Goal: Transaction & Acquisition: Purchase product/service

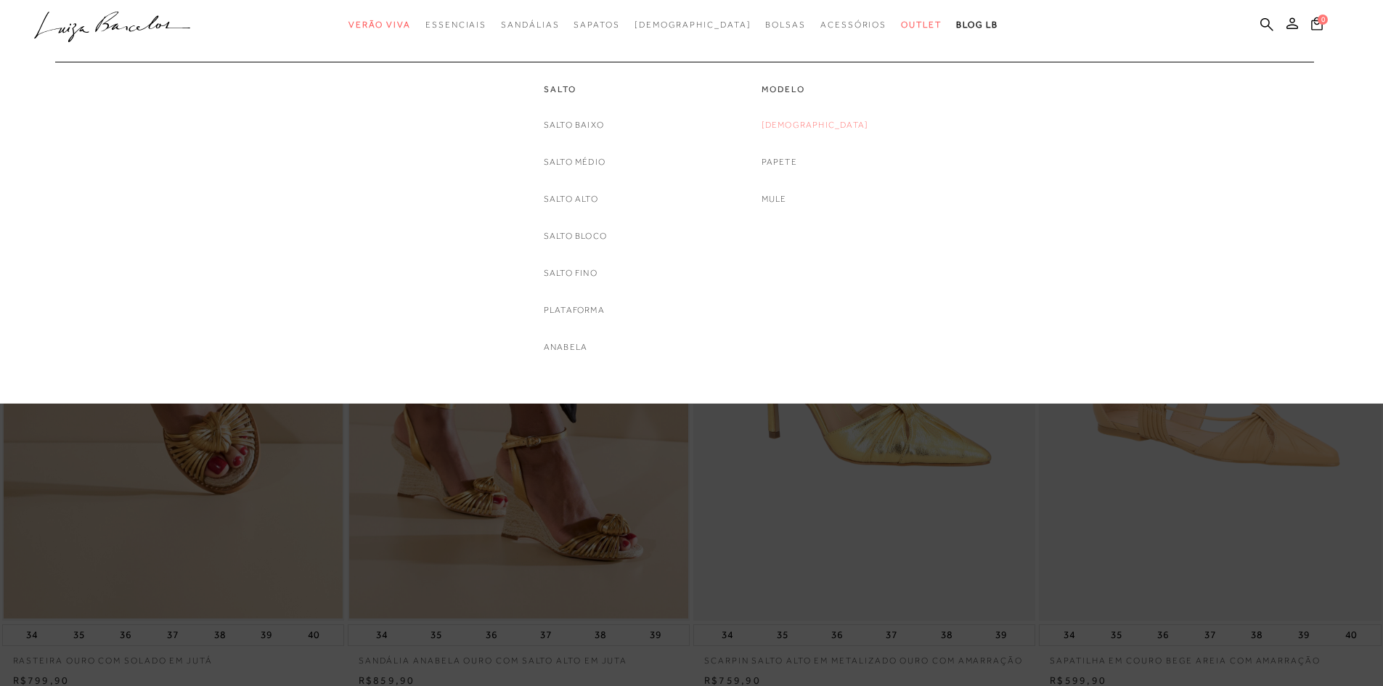
click at [822, 125] on link "[DEMOGRAPHIC_DATA]" at bounding box center [814, 125] width 107 height 15
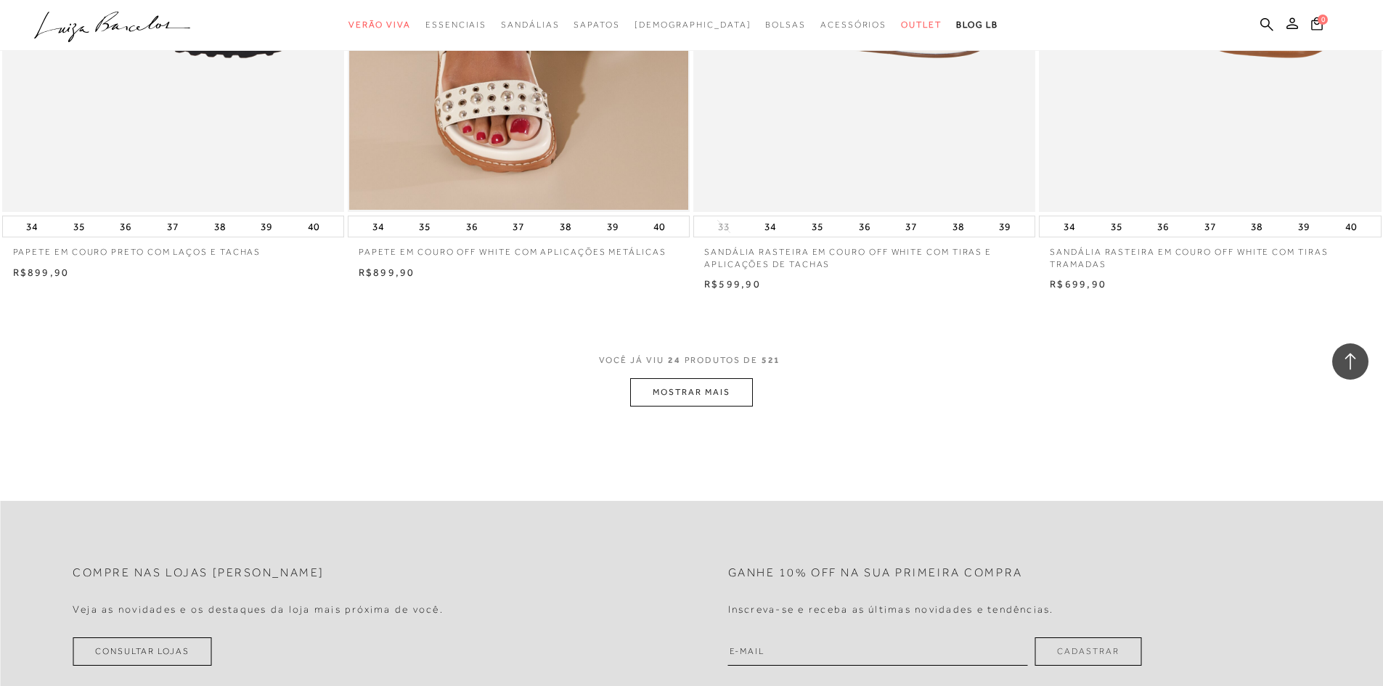
scroll to position [3484, 0]
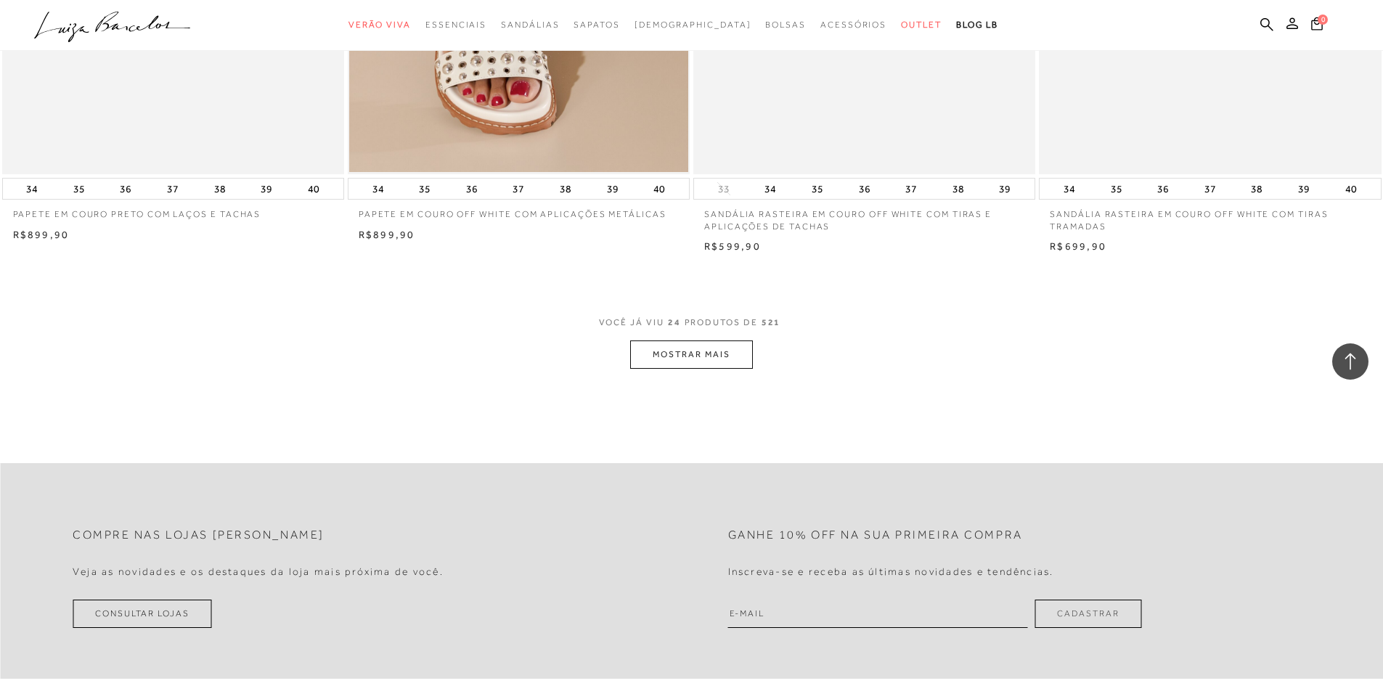
click at [676, 359] on button "MOSTRAR MAIS" at bounding box center [691, 354] width 122 height 28
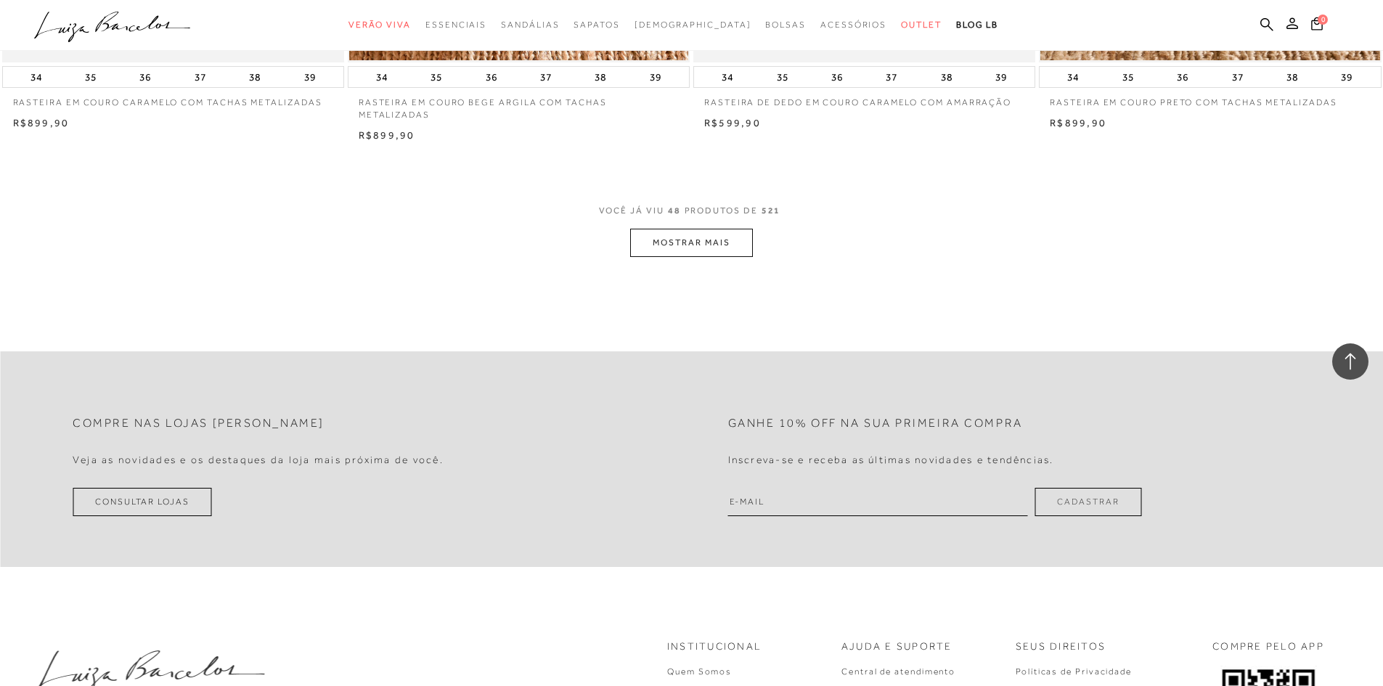
scroll to position [7259, 0]
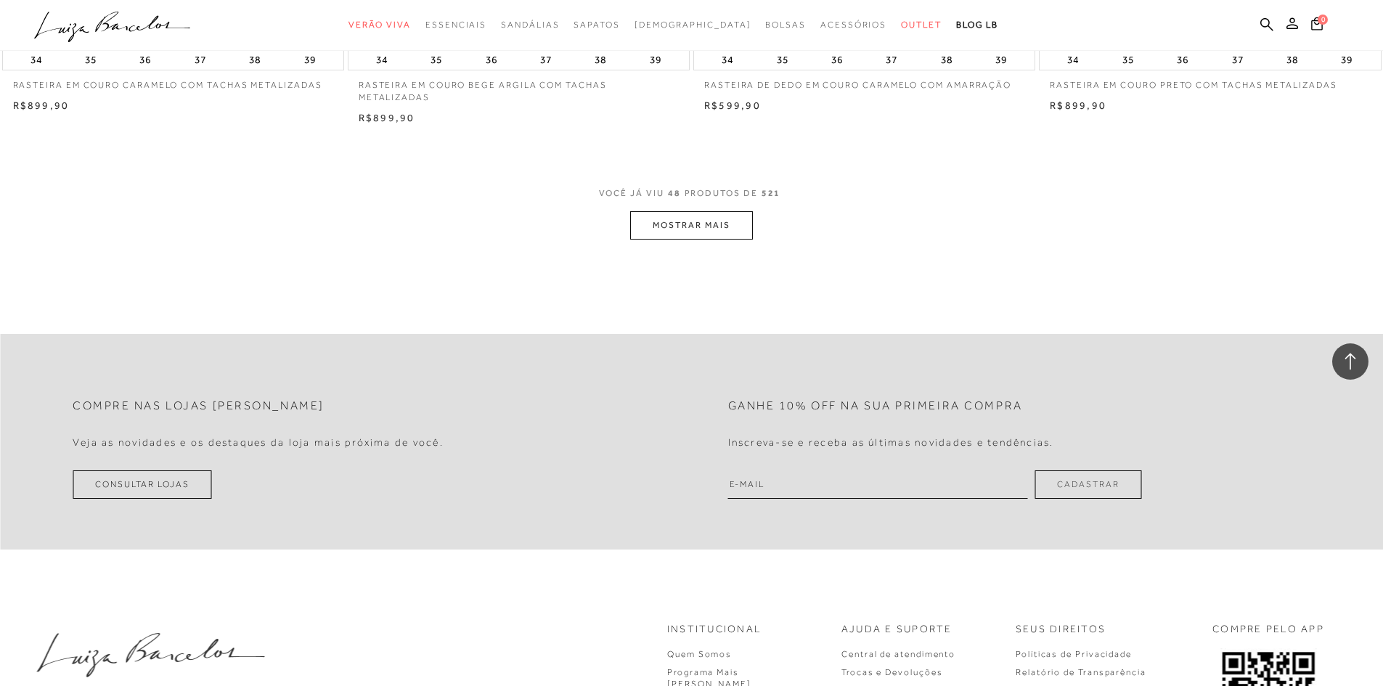
click at [708, 212] on button "MOSTRAR MAIS" at bounding box center [691, 225] width 122 height 28
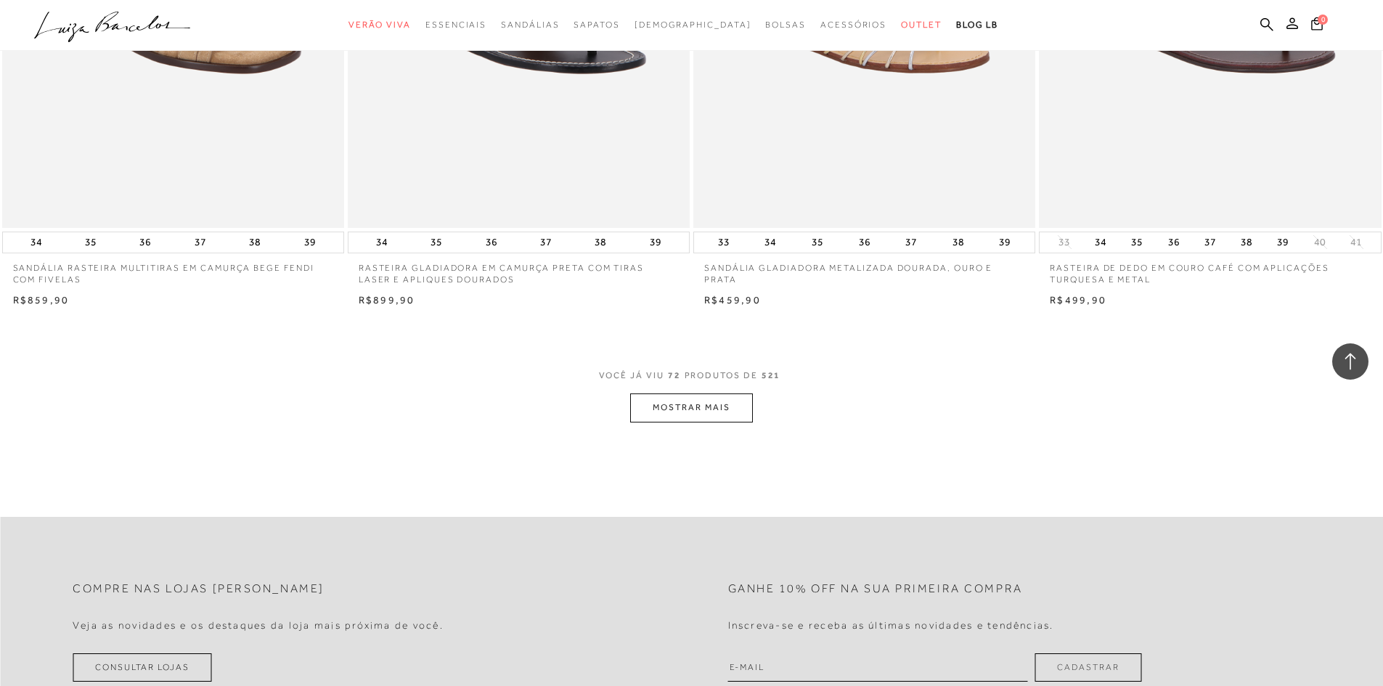
scroll to position [10744, 0]
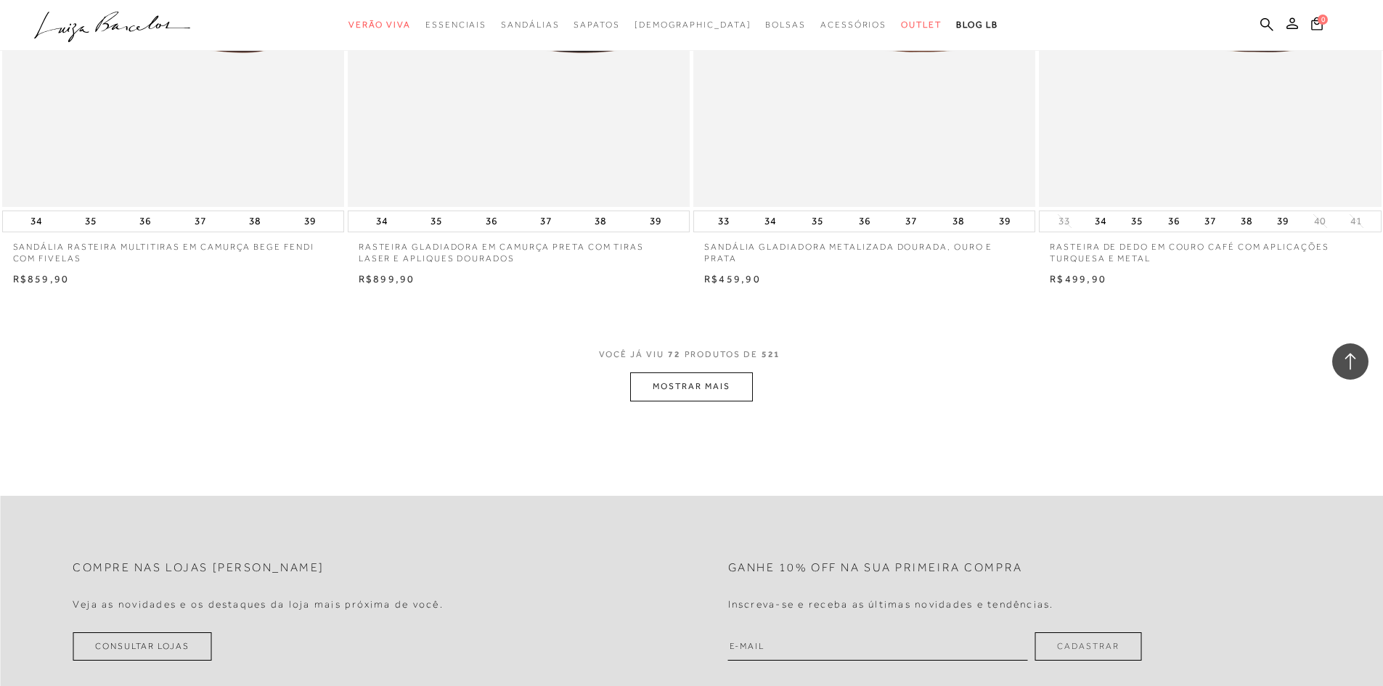
click at [637, 372] on button "MOSTRAR MAIS" at bounding box center [691, 386] width 122 height 28
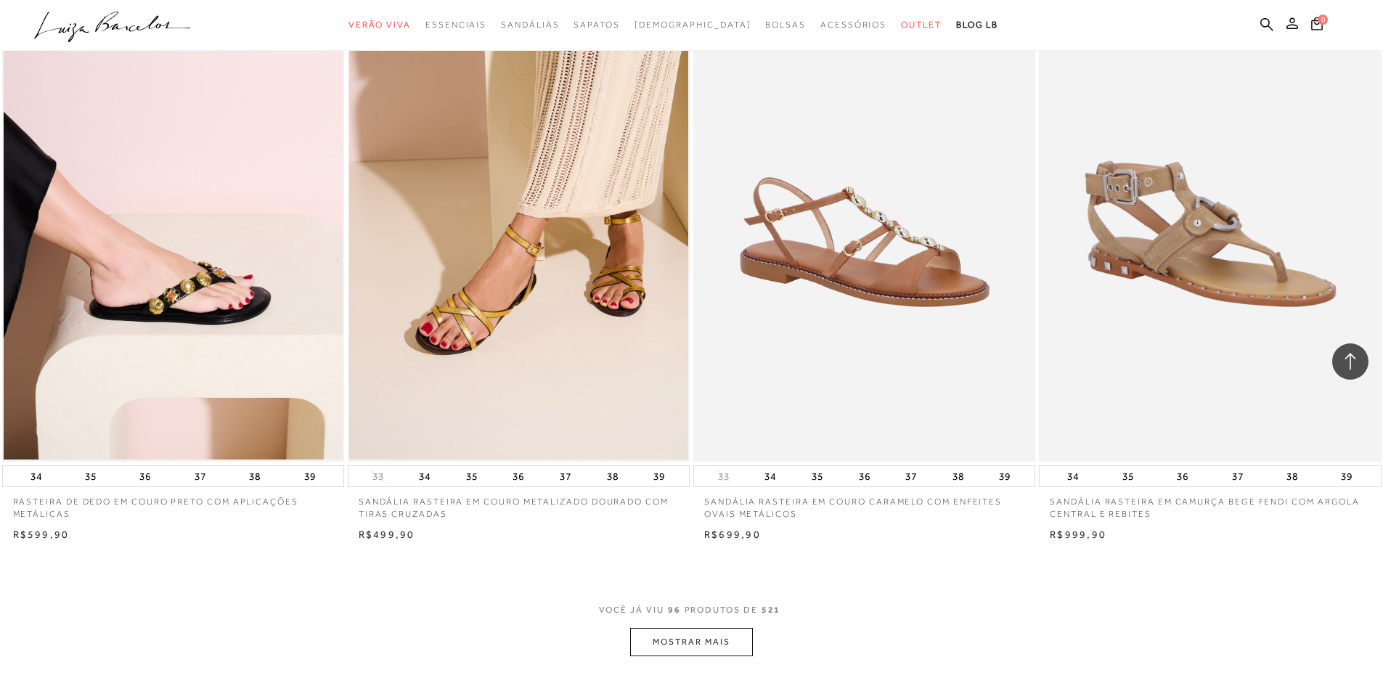
scroll to position [14228, 0]
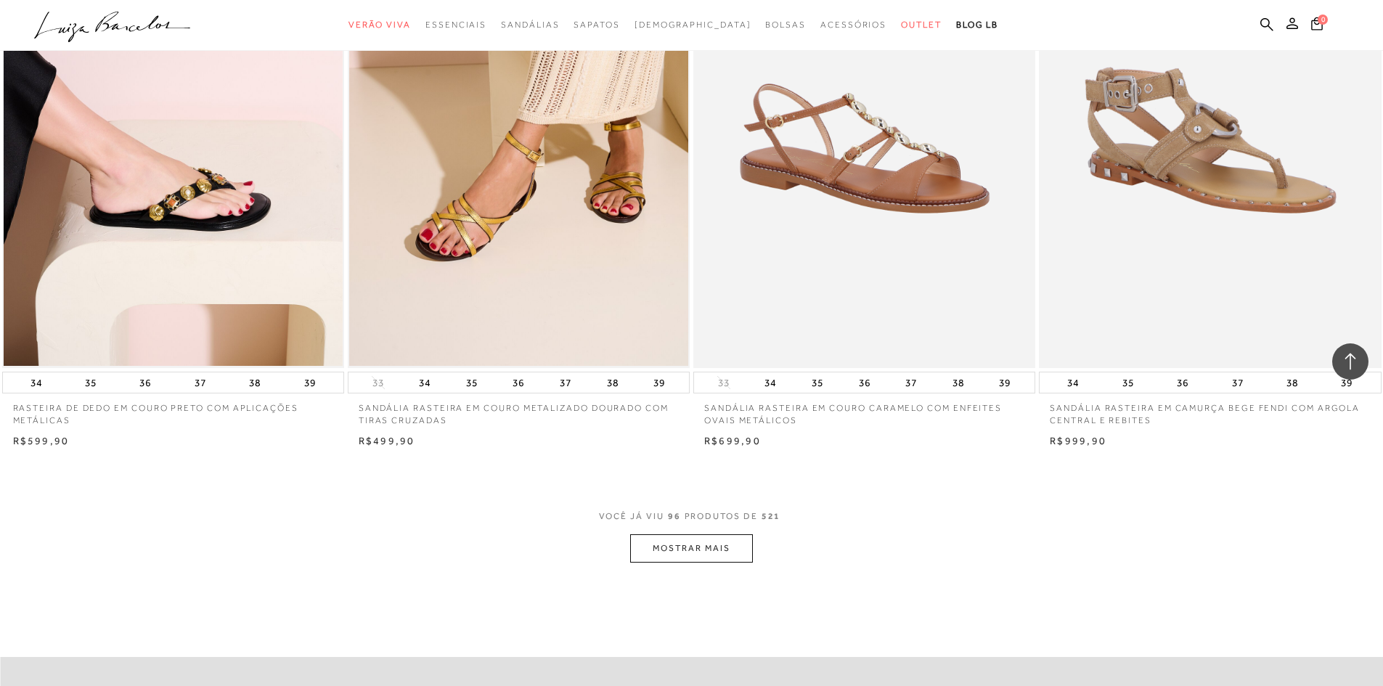
click at [694, 535] on button "MOSTRAR MAIS" at bounding box center [691, 548] width 122 height 28
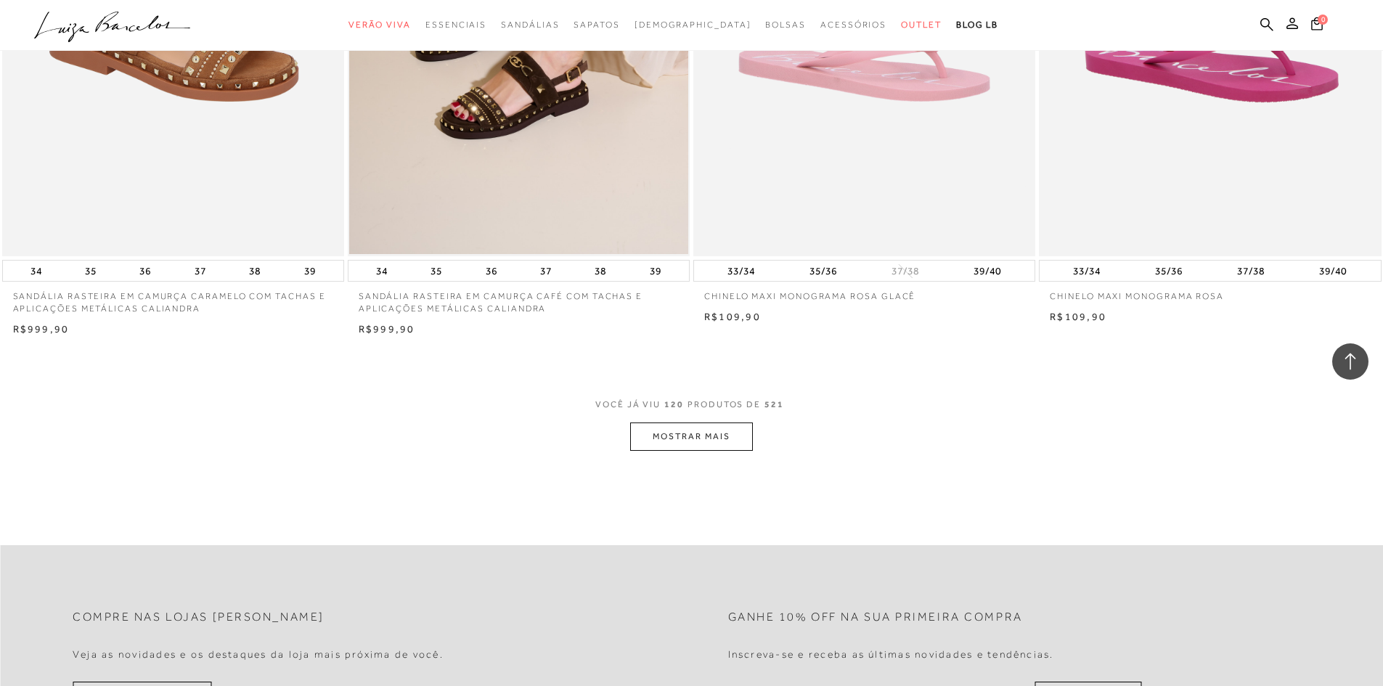
scroll to position [18003, 0]
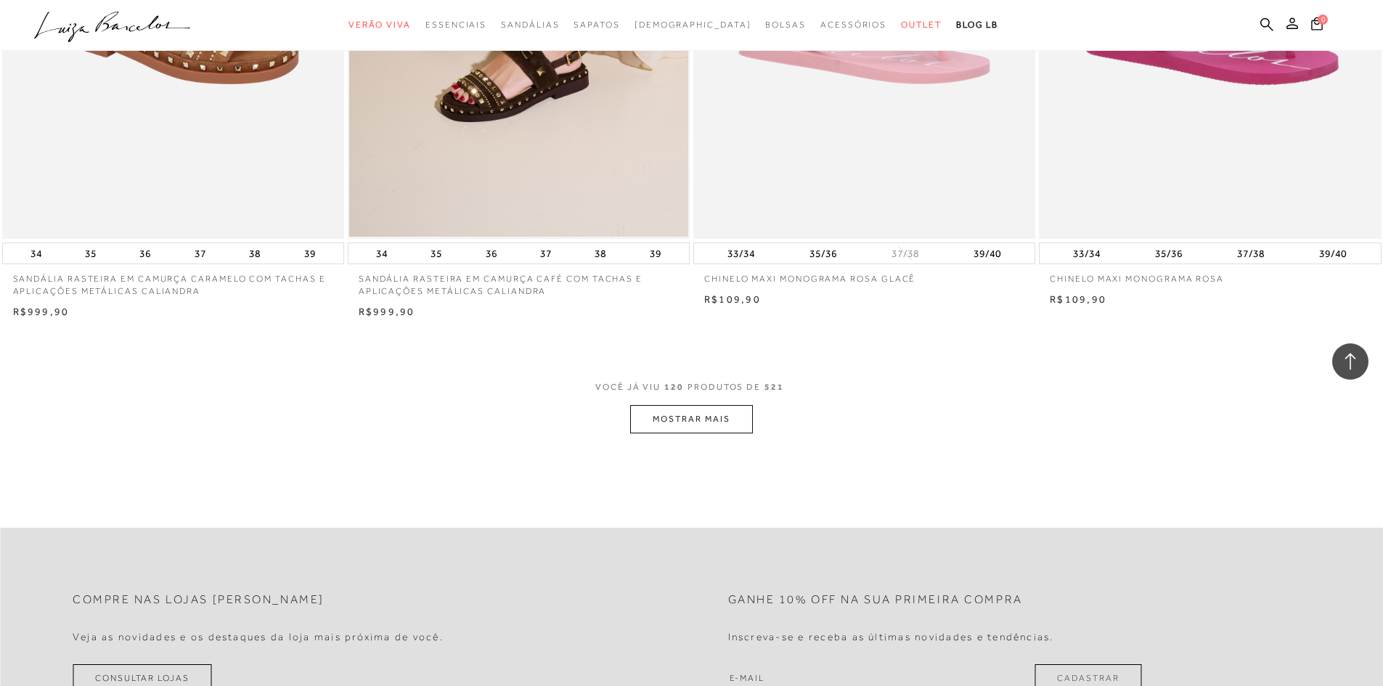
click at [738, 405] on button "MOSTRAR MAIS" at bounding box center [691, 419] width 122 height 28
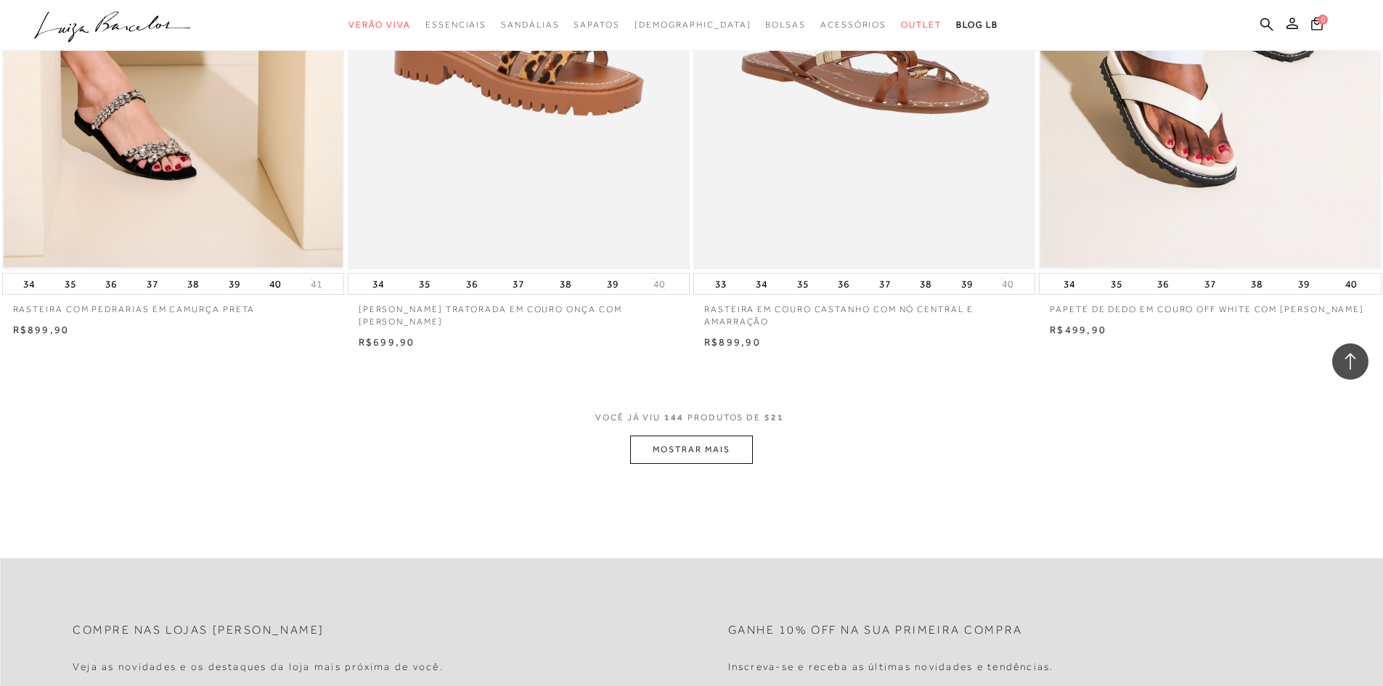
scroll to position [21633, 0]
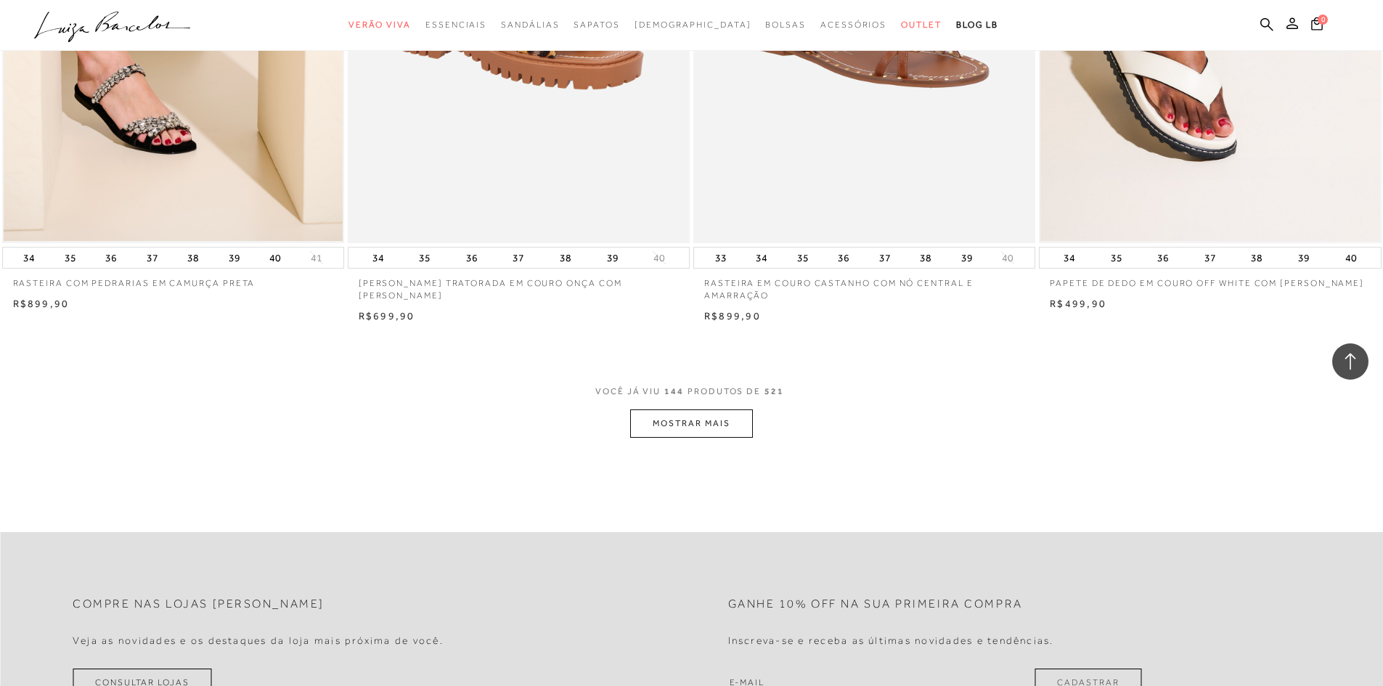
click at [695, 414] on button "MOSTRAR MAIS" at bounding box center [691, 423] width 122 height 28
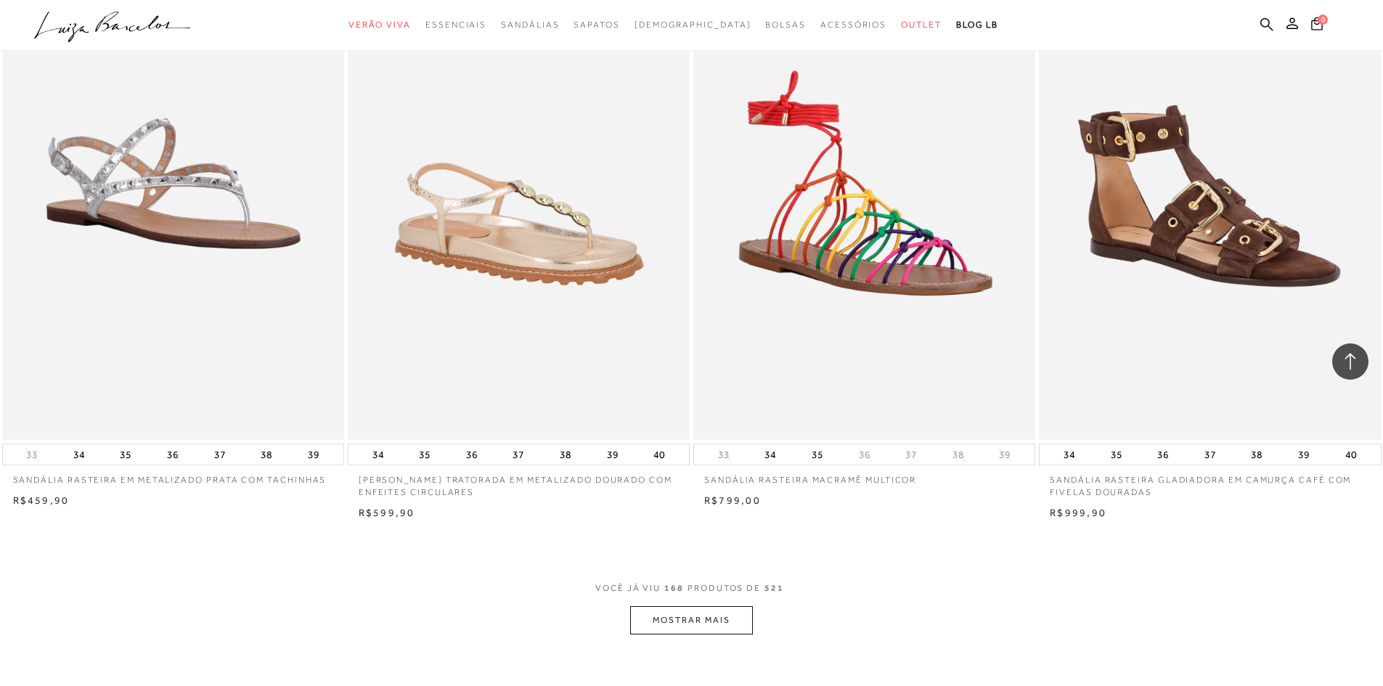
scroll to position [25262, 0]
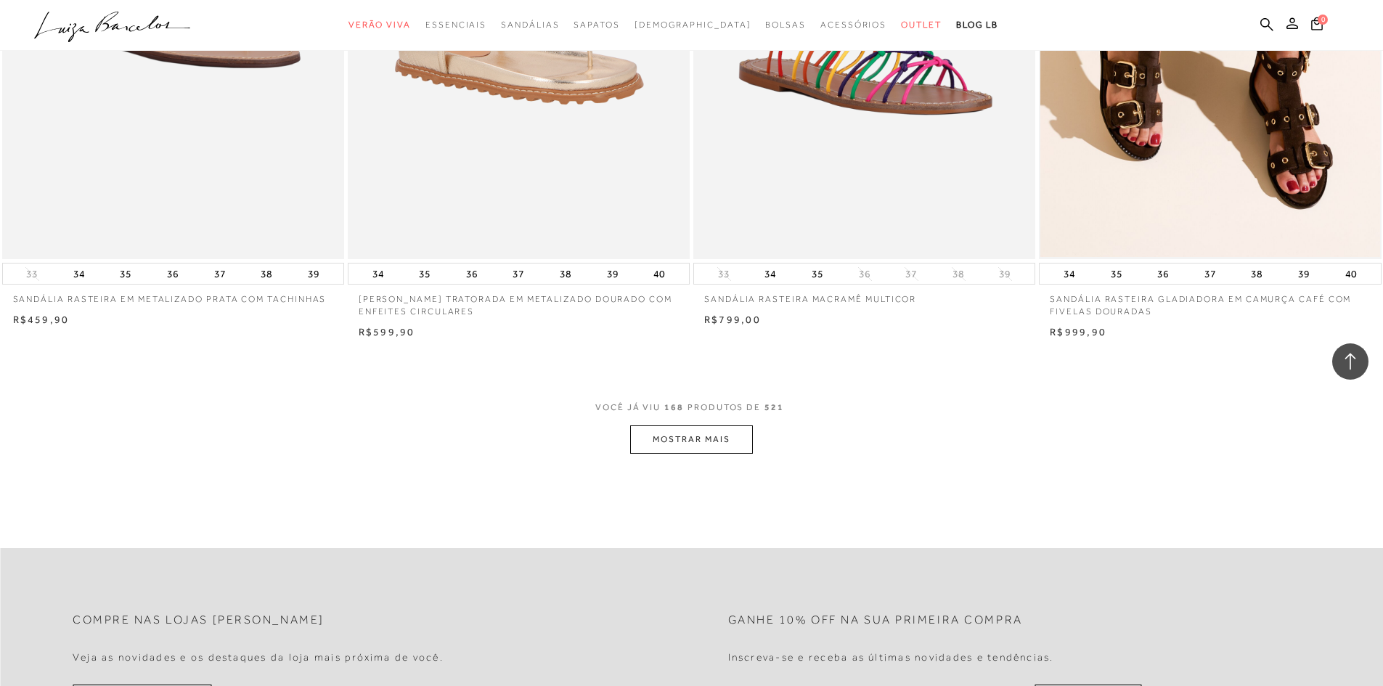
click at [709, 433] on button "MOSTRAR MAIS" at bounding box center [691, 439] width 122 height 28
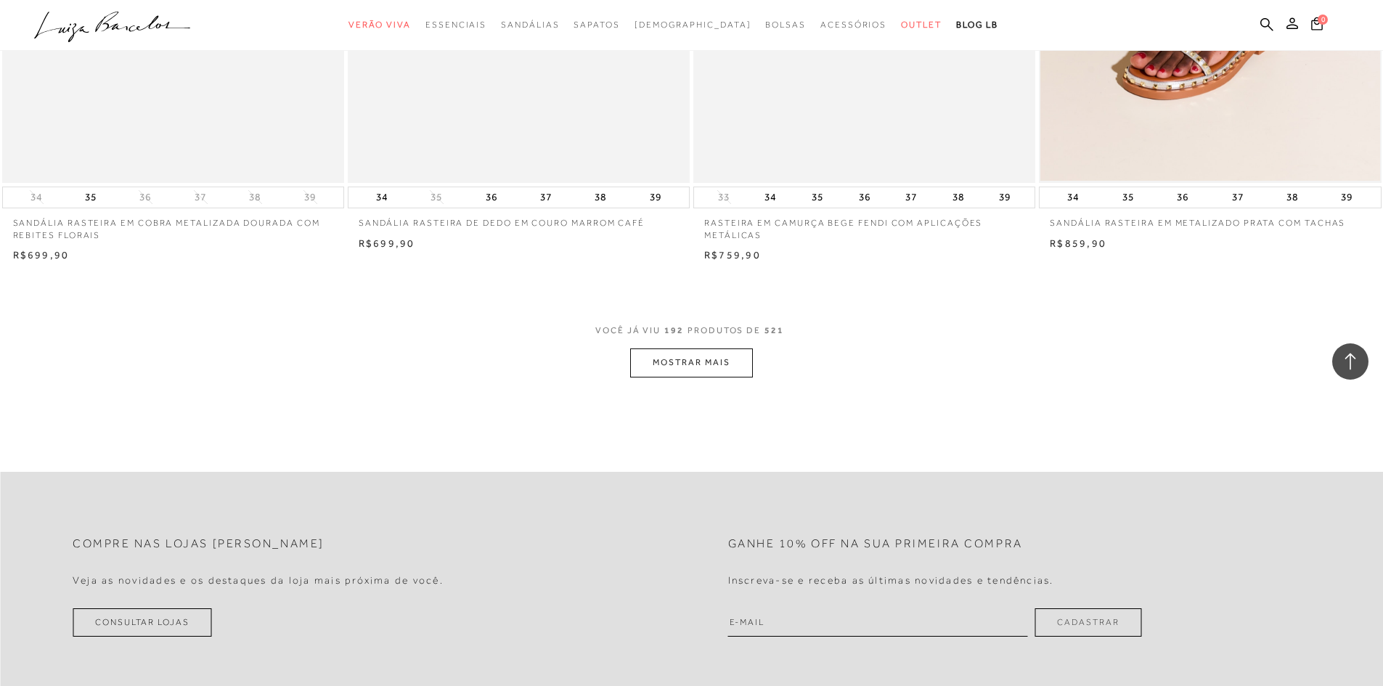
scroll to position [29110, 0]
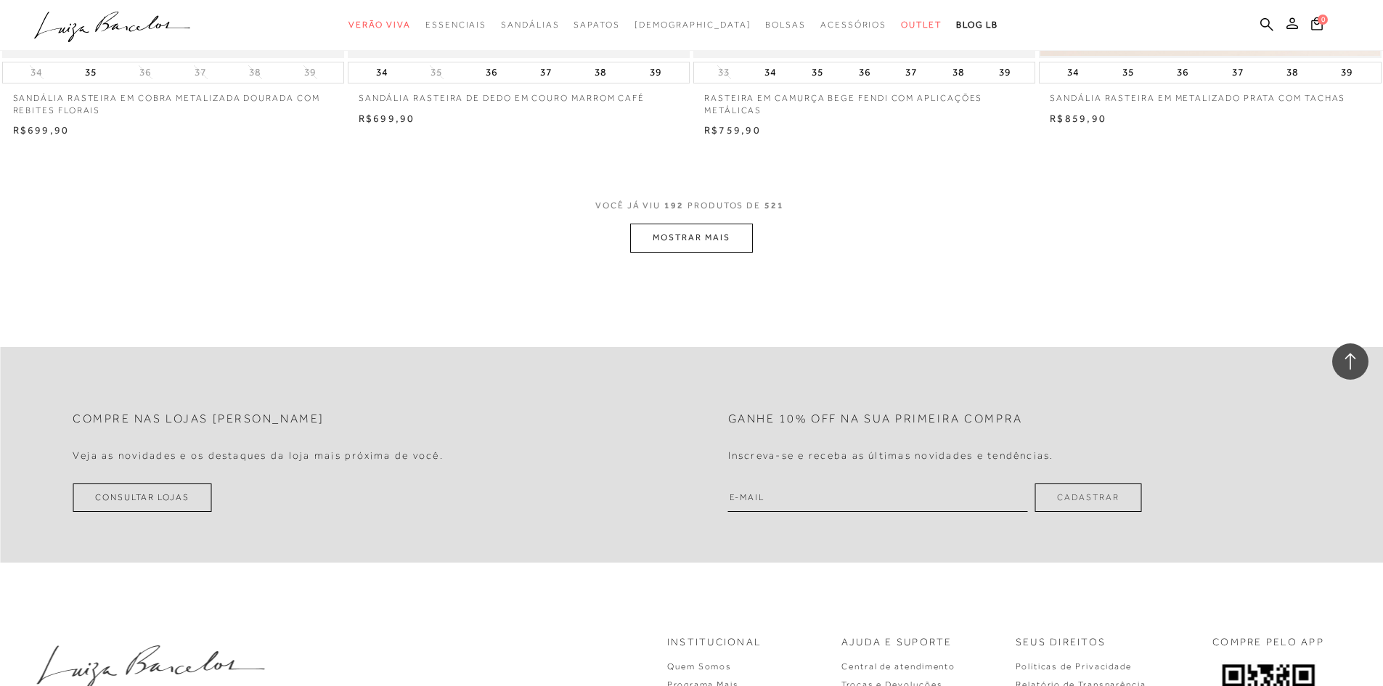
click at [686, 224] on button "MOSTRAR MAIS" at bounding box center [691, 238] width 122 height 28
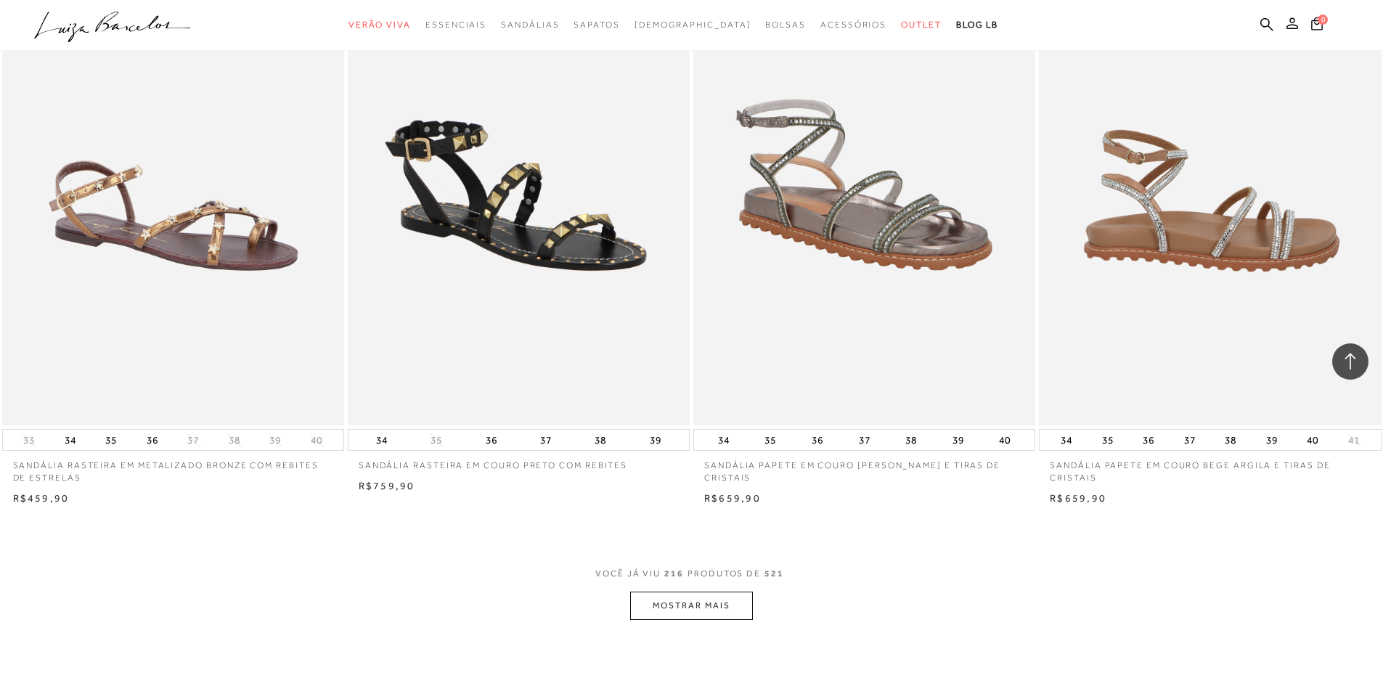
scroll to position [32376, 0]
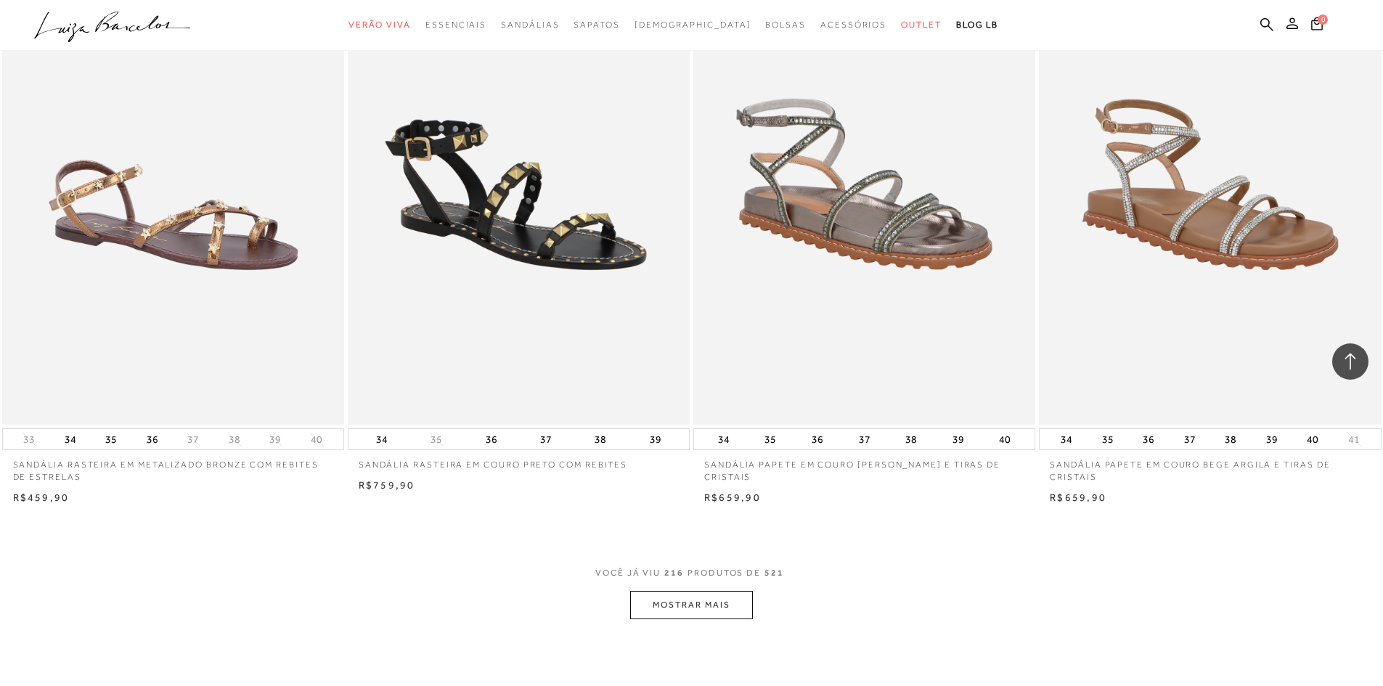
click at [740, 591] on button "MOSTRAR MAIS" at bounding box center [691, 605] width 122 height 28
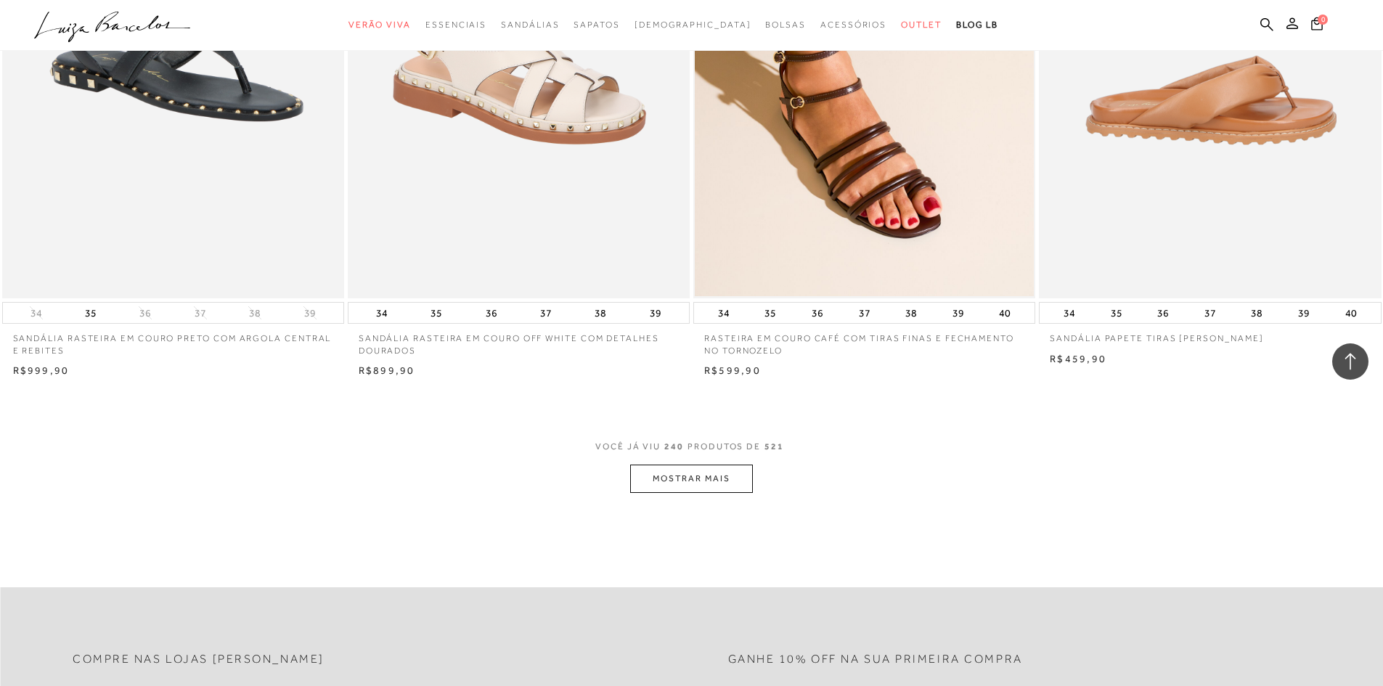
scroll to position [36151, 0]
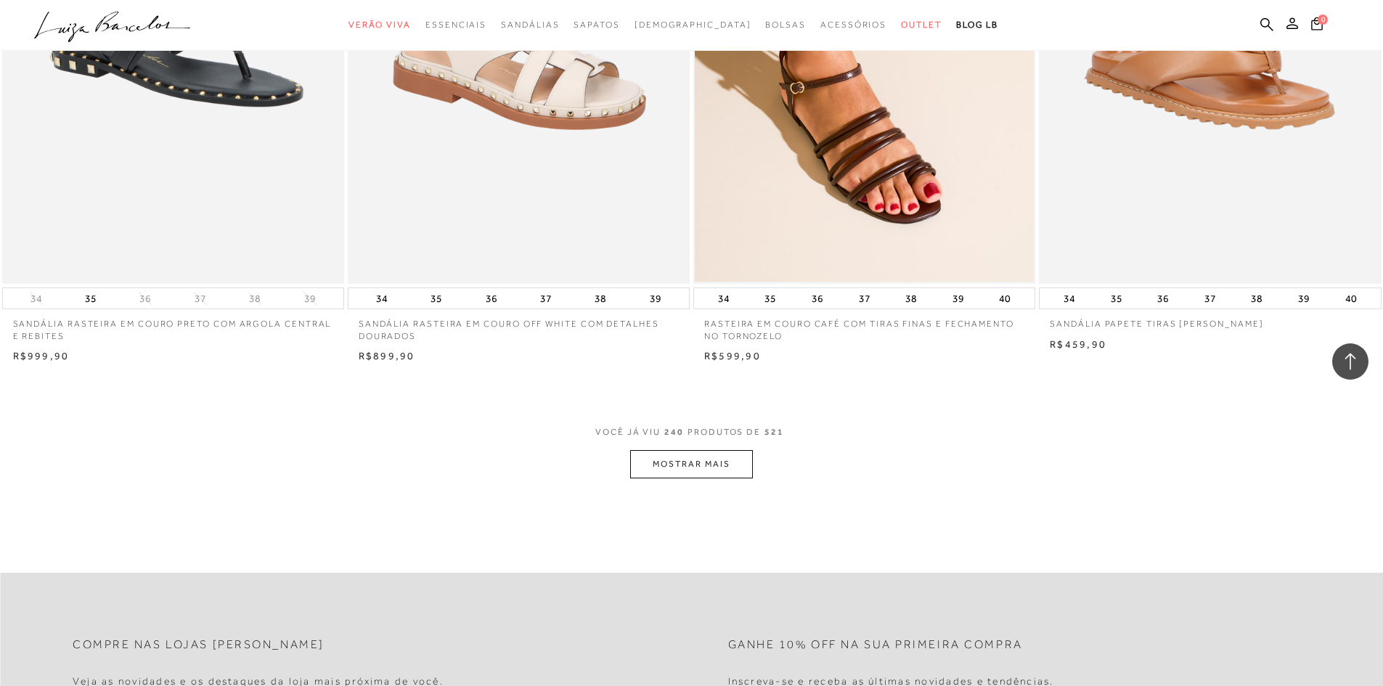
click at [722, 450] on button "MOSTRAR MAIS" at bounding box center [691, 464] width 122 height 28
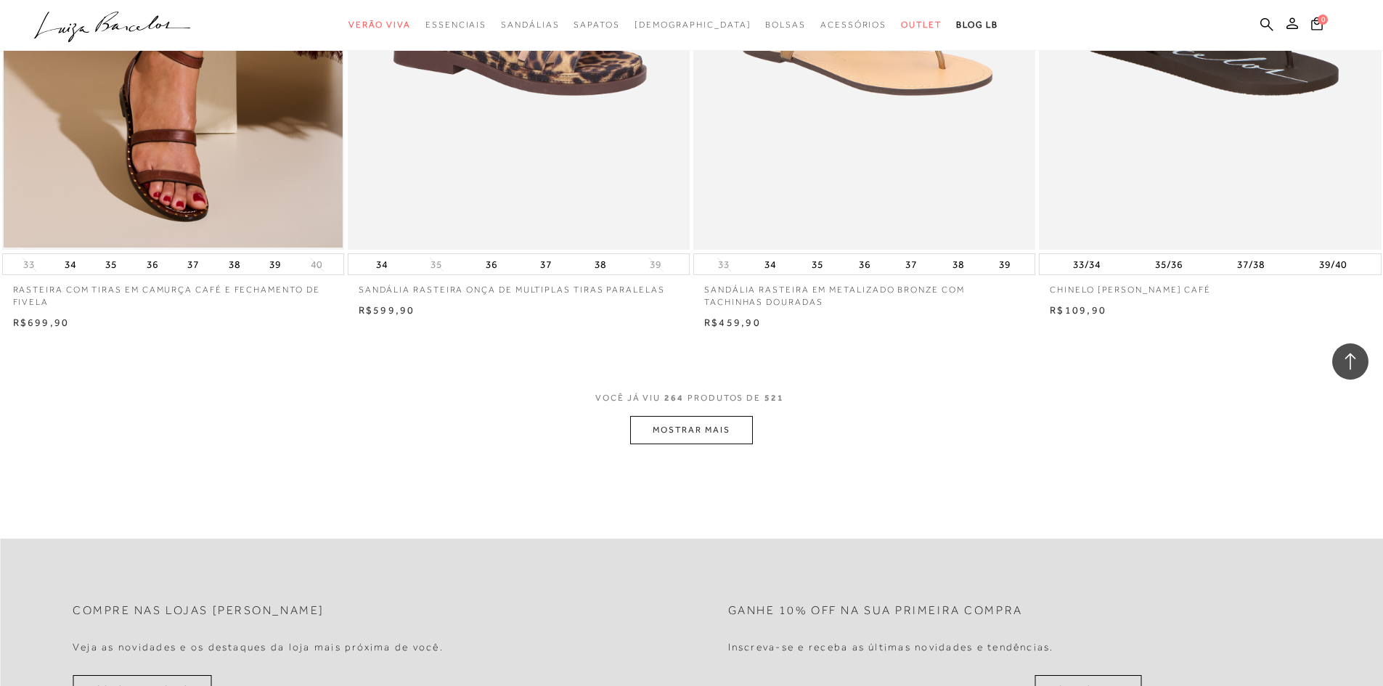
scroll to position [39853, 0]
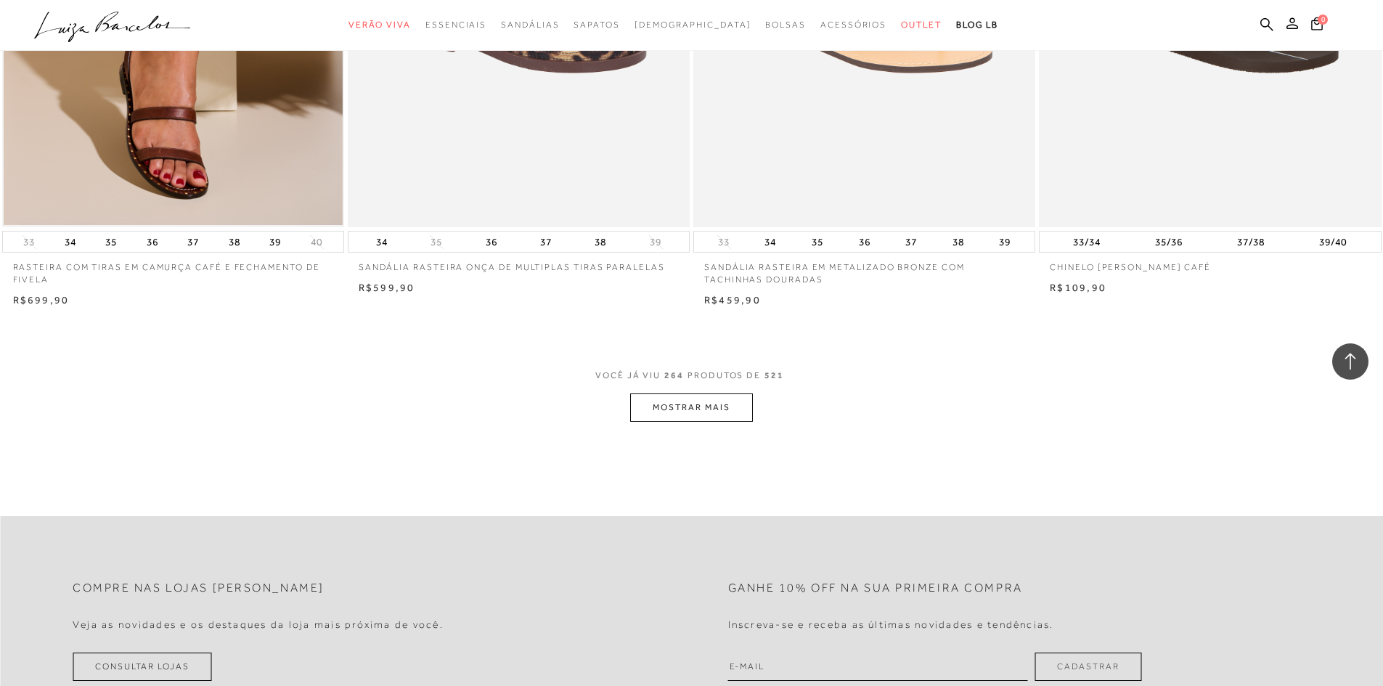
click at [721, 393] on button "MOSTRAR MAIS" at bounding box center [691, 407] width 122 height 28
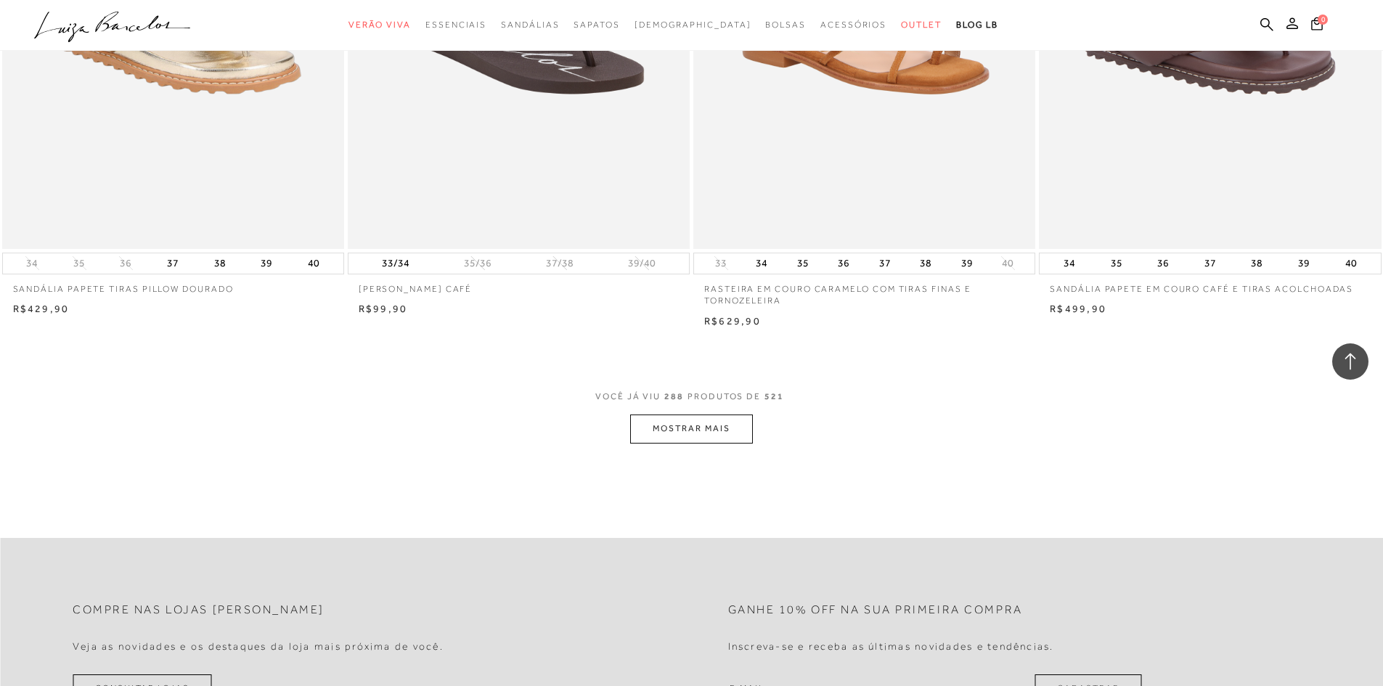
scroll to position [43483, 0]
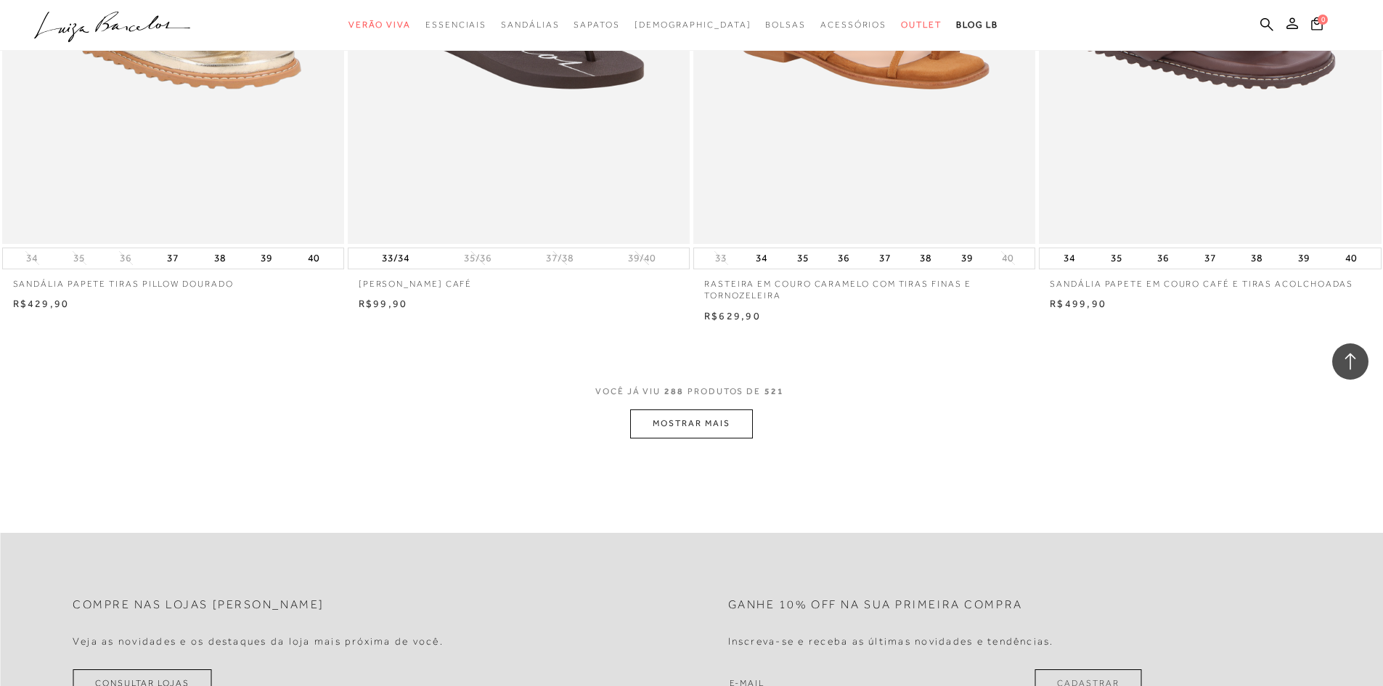
click at [732, 409] on button "MOSTRAR MAIS" at bounding box center [691, 423] width 122 height 28
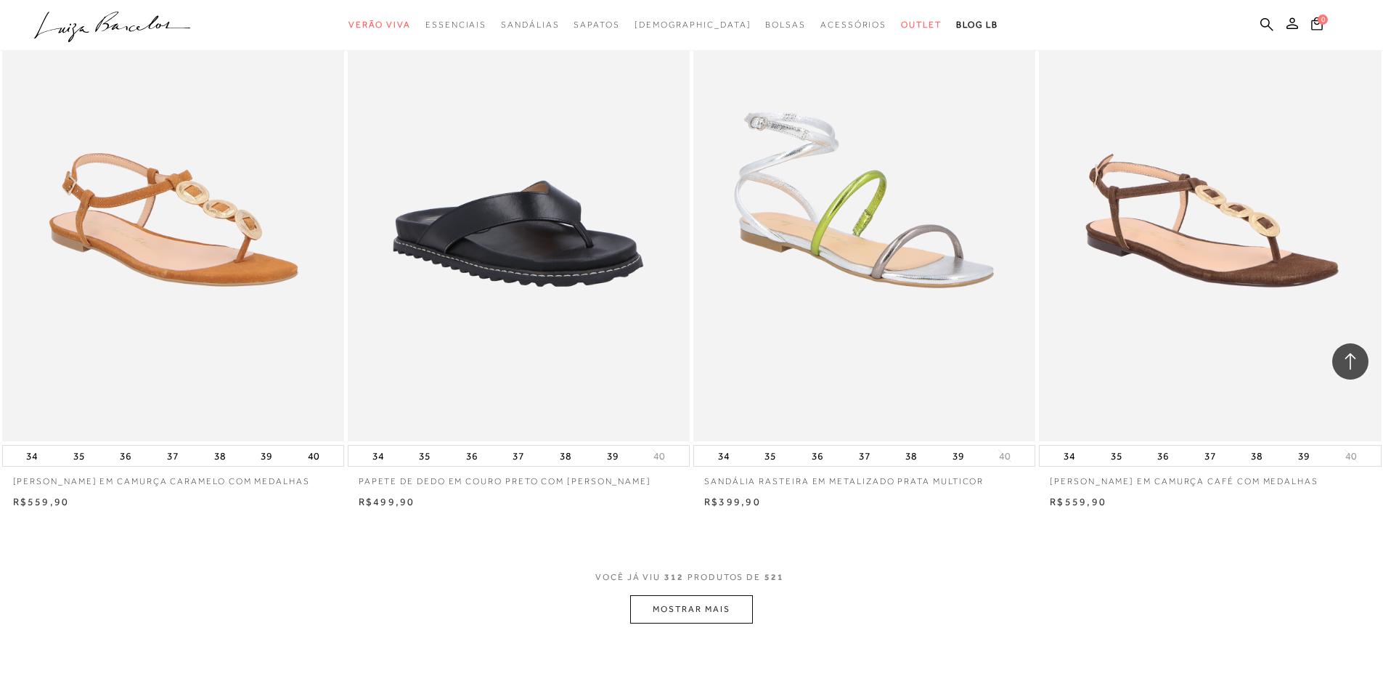
scroll to position [47113, 0]
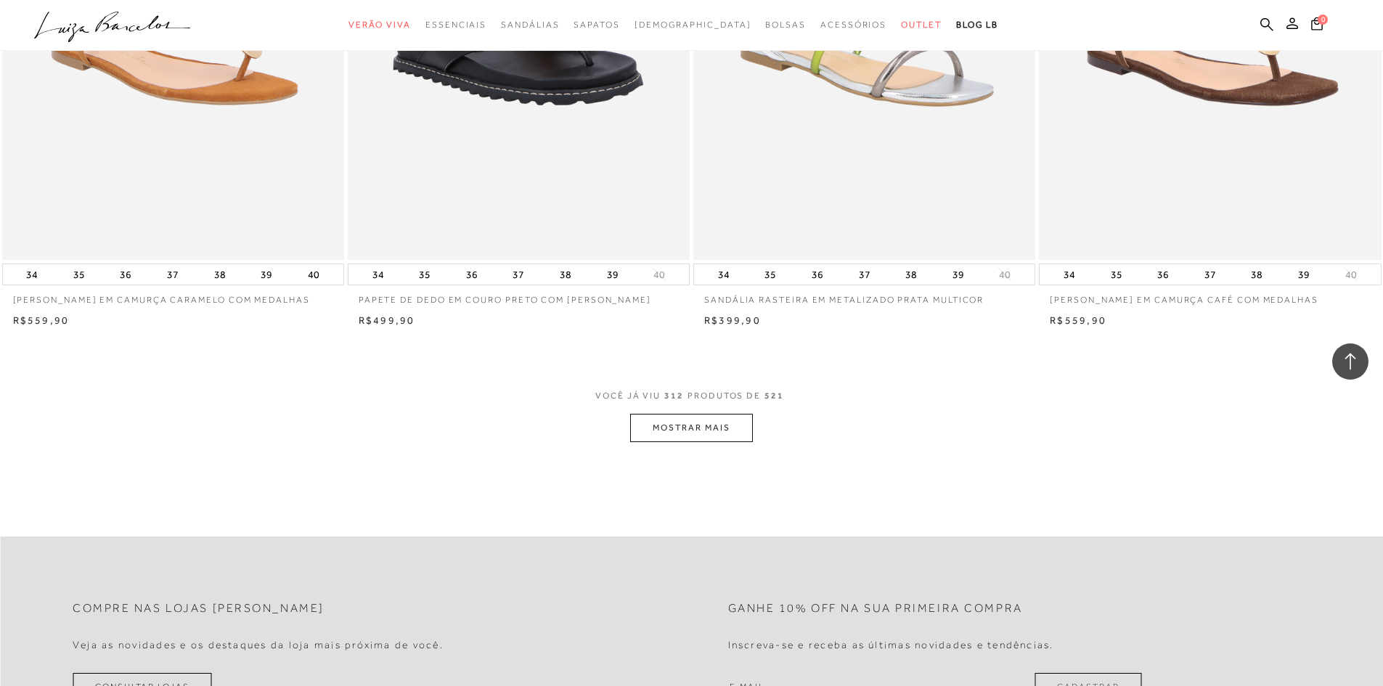
click at [728, 414] on button "MOSTRAR MAIS" at bounding box center [691, 428] width 122 height 28
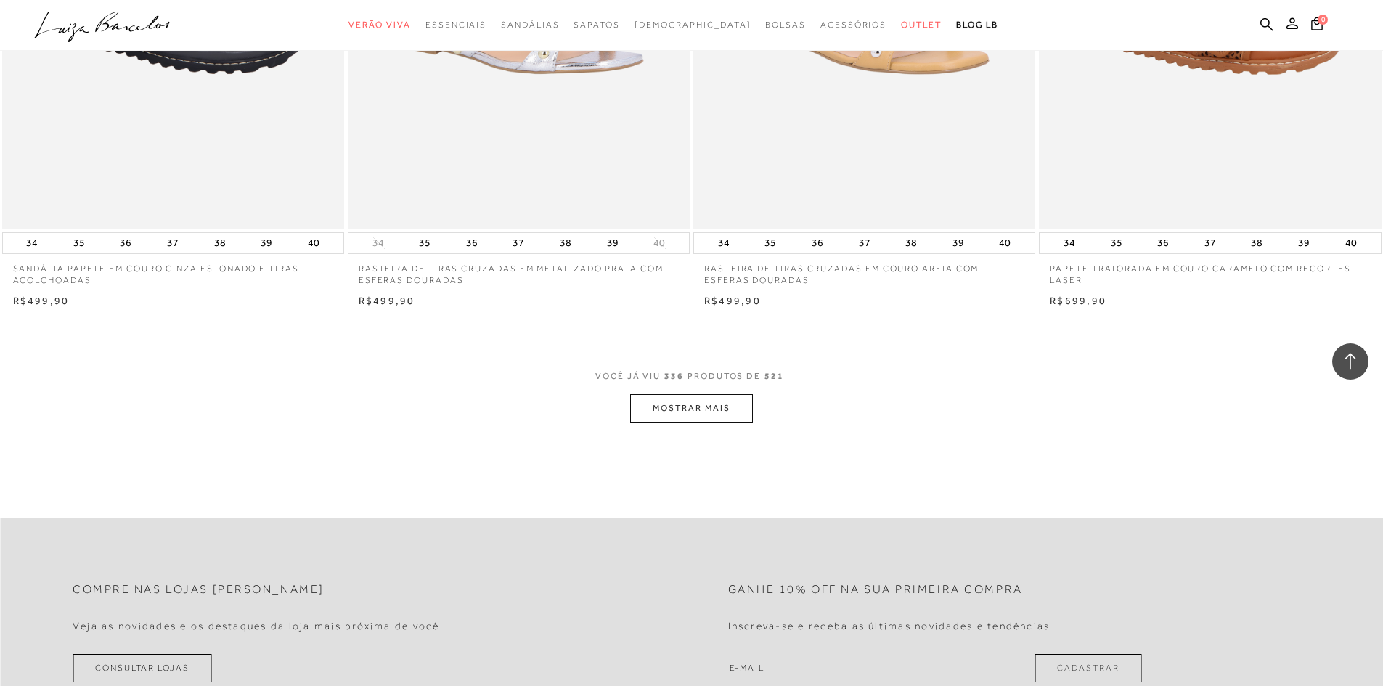
scroll to position [50815, 0]
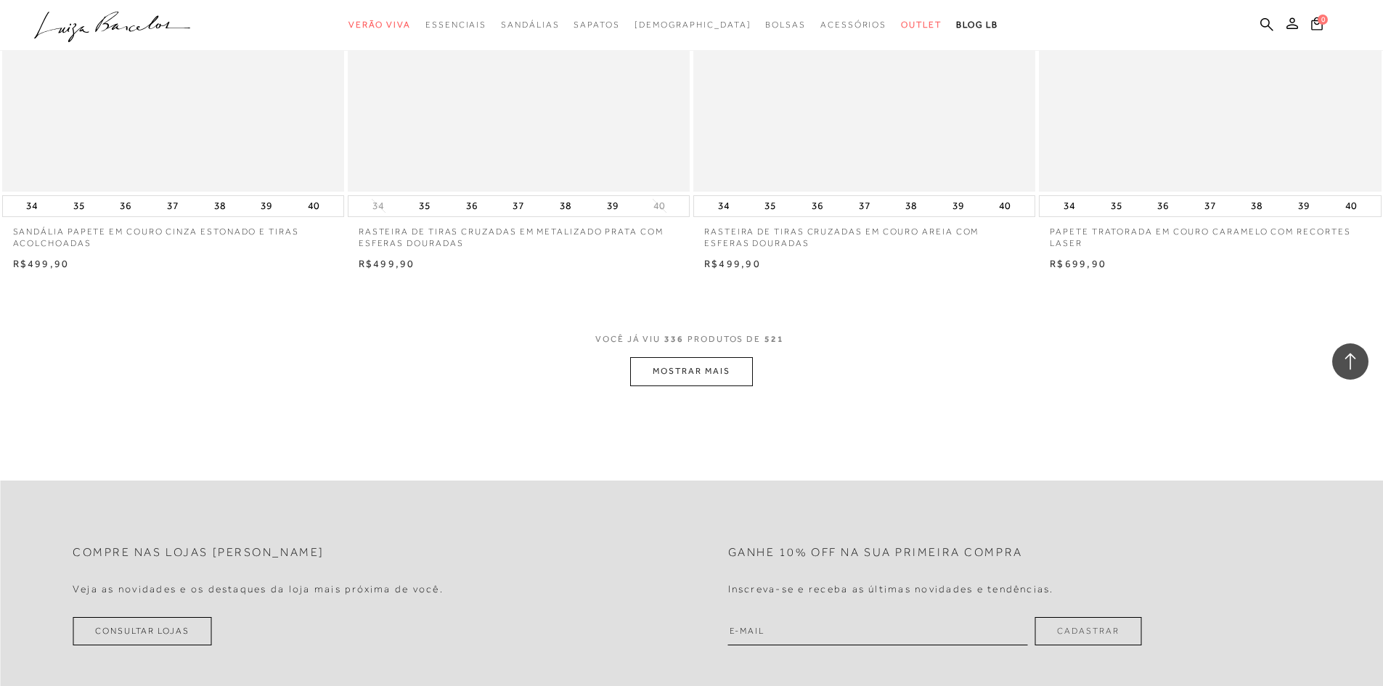
click at [732, 357] on button "MOSTRAR MAIS" at bounding box center [691, 371] width 122 height 28
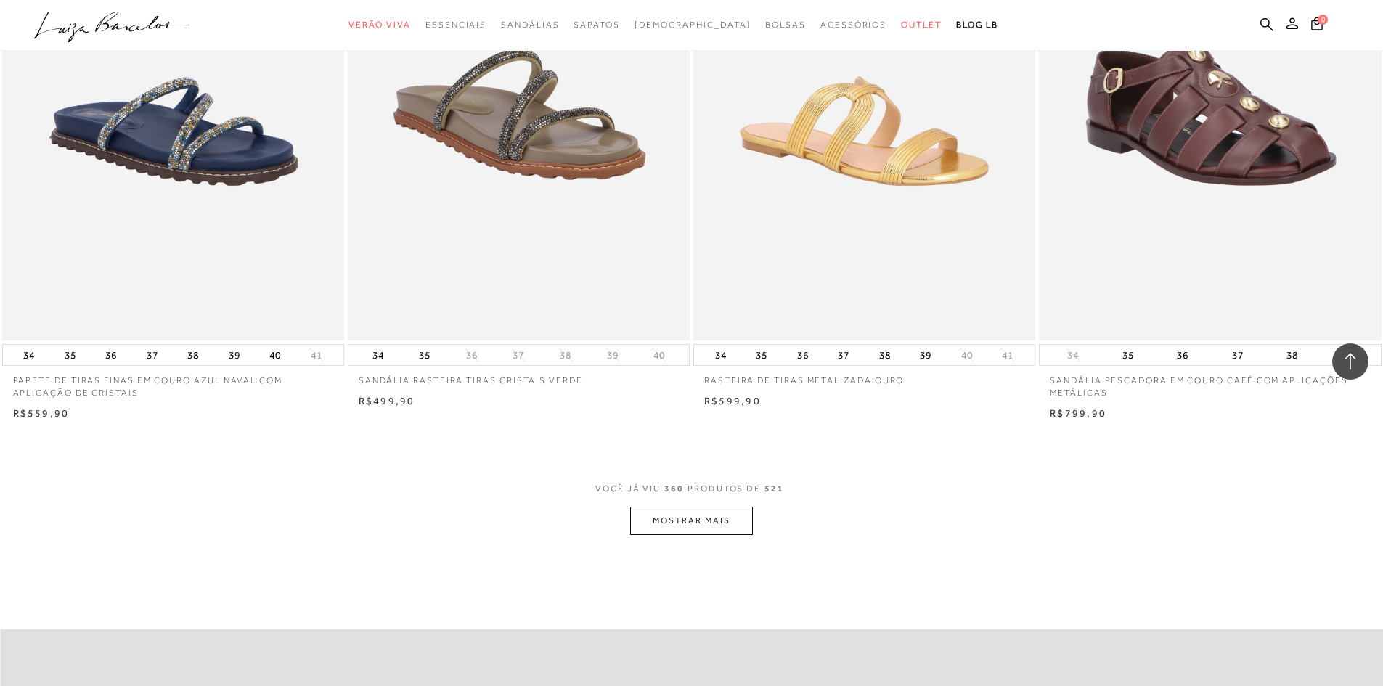
scroll to position [54372, 0]
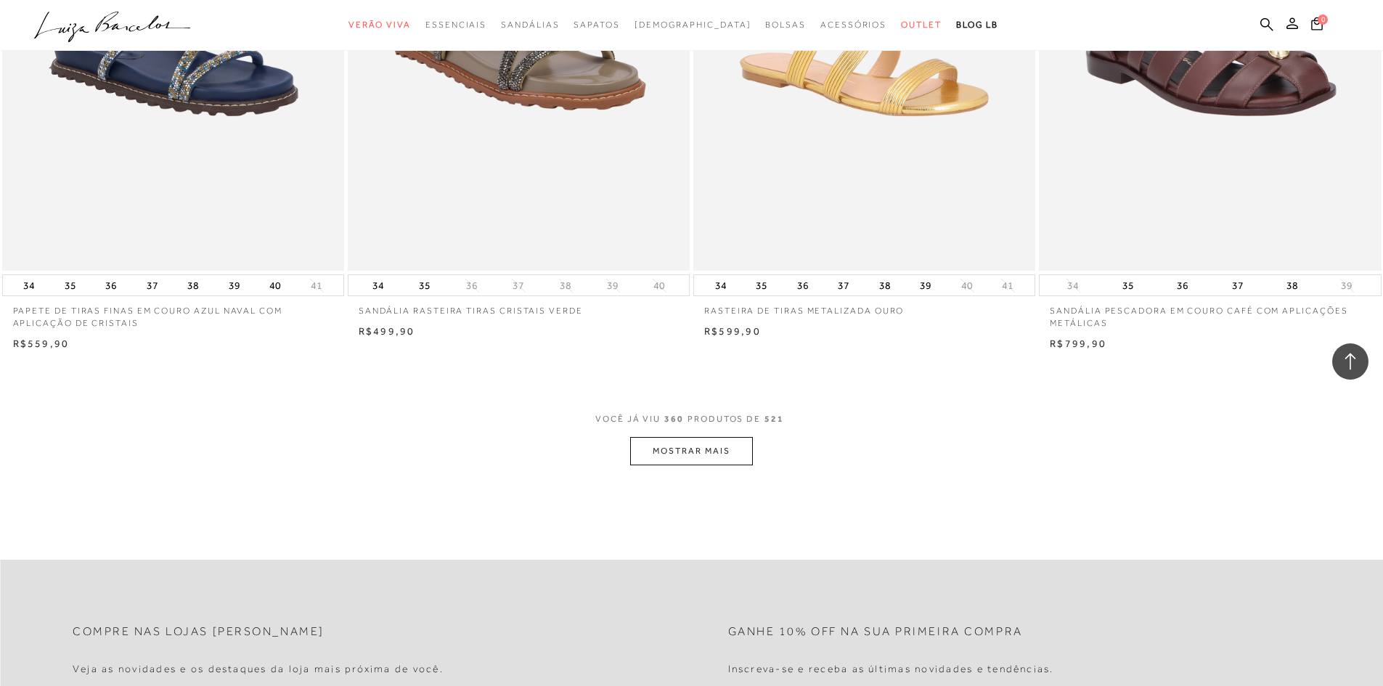
click at [658, 437] on button "MOSTRAR MAIS" at bounding box center [691, 451] width 122 height 28
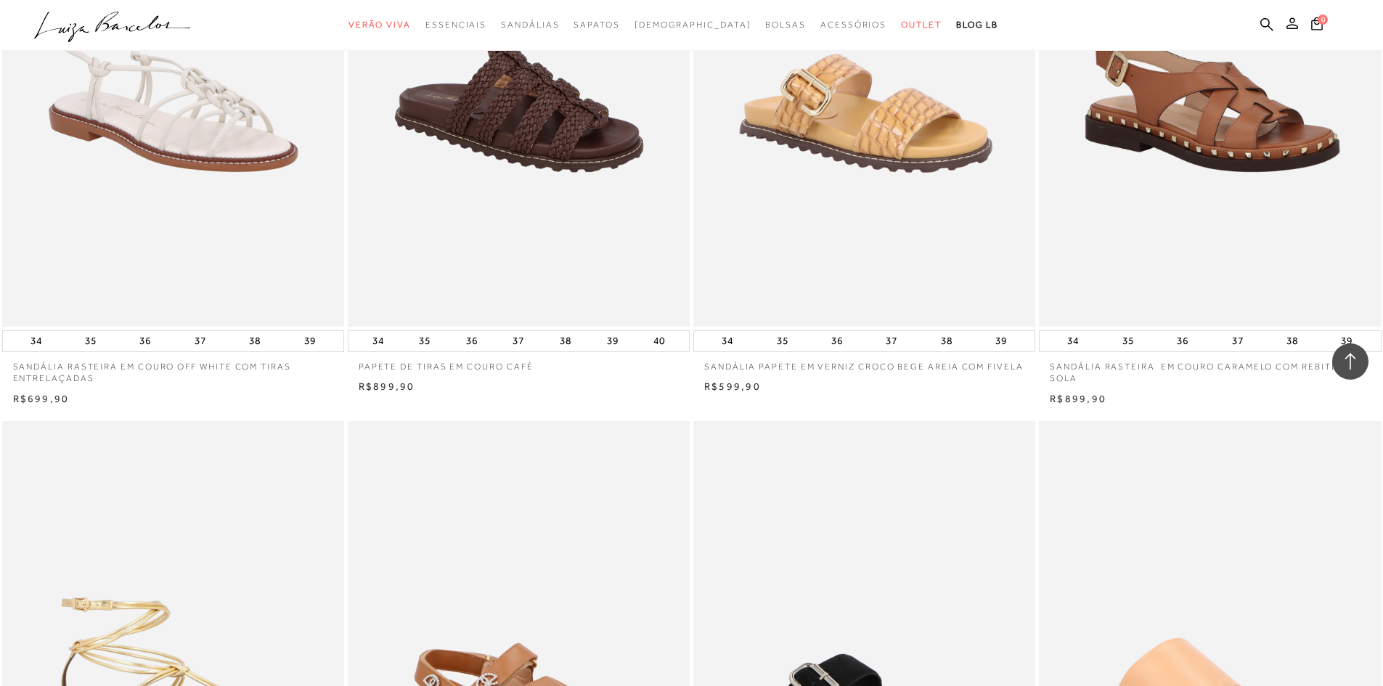
scroll to position [56187, 0]
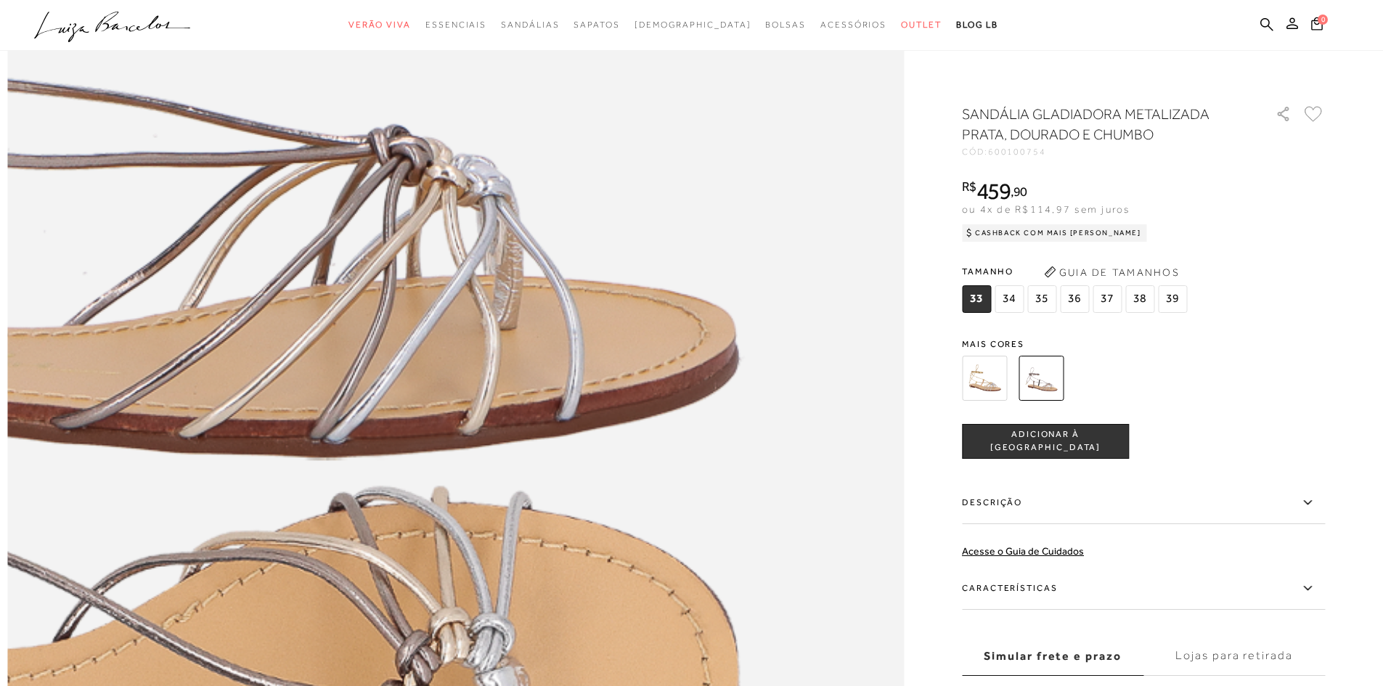
scroll to position [1670, 0]
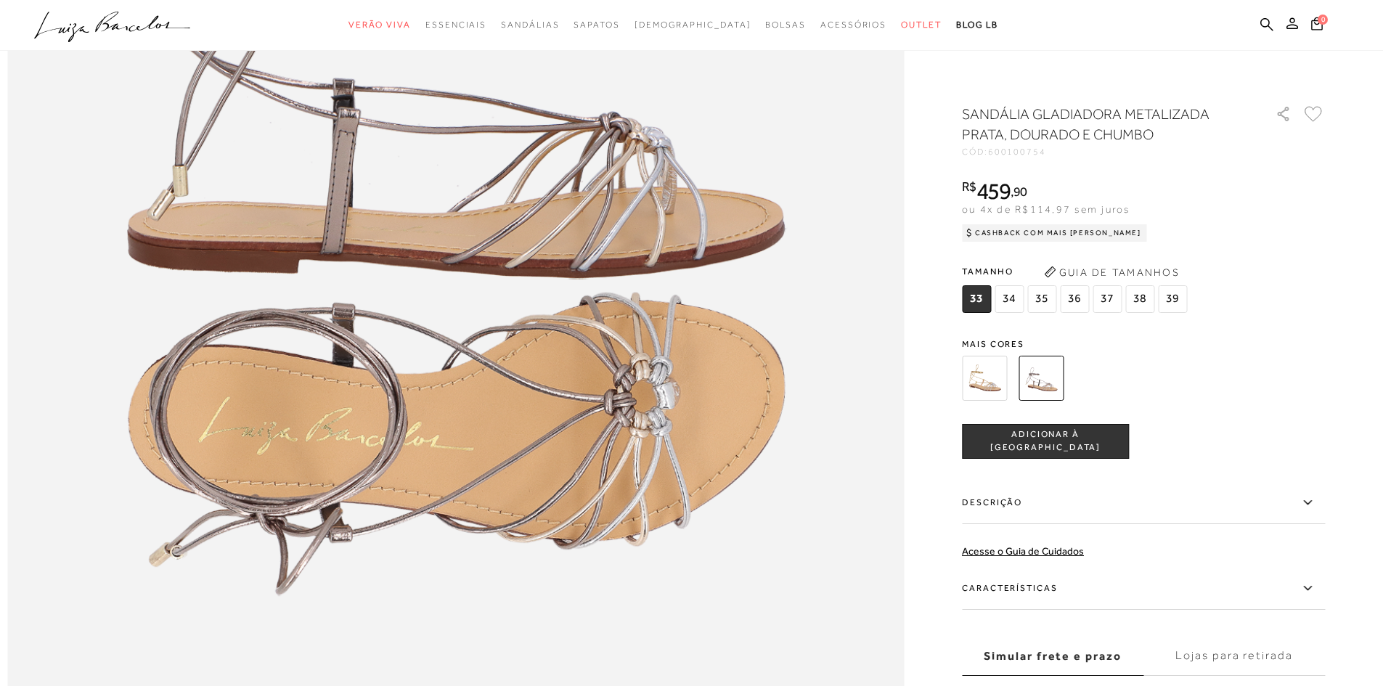
click at [1043, 366] on img at bounding box center [1040, 378] width 45 height 45
click at [1003, 399] on img at bounding box center [984, 378] width 45 height 45
click at [1014, 290] on span "34" at bounding box center [1009, 299] width 29 height 28
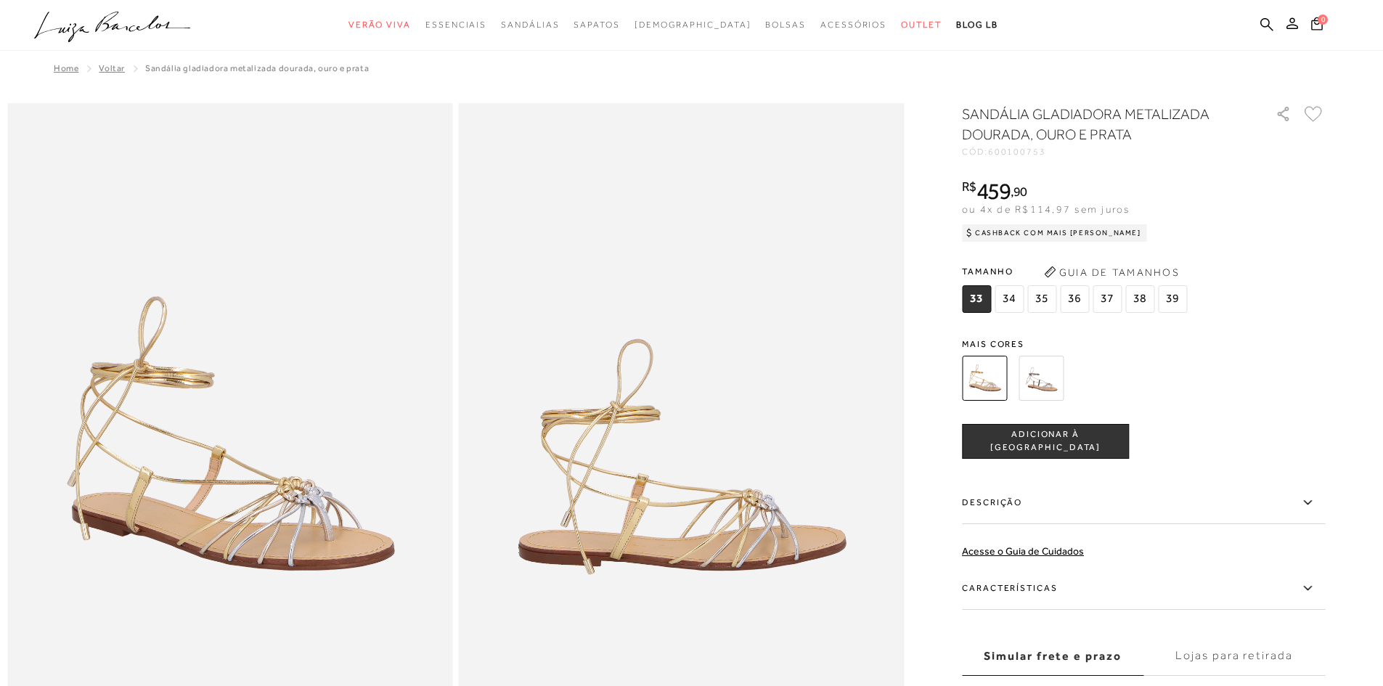
click at [1030, 378] on img at bounding box center [1040, 378] width 45 height 45
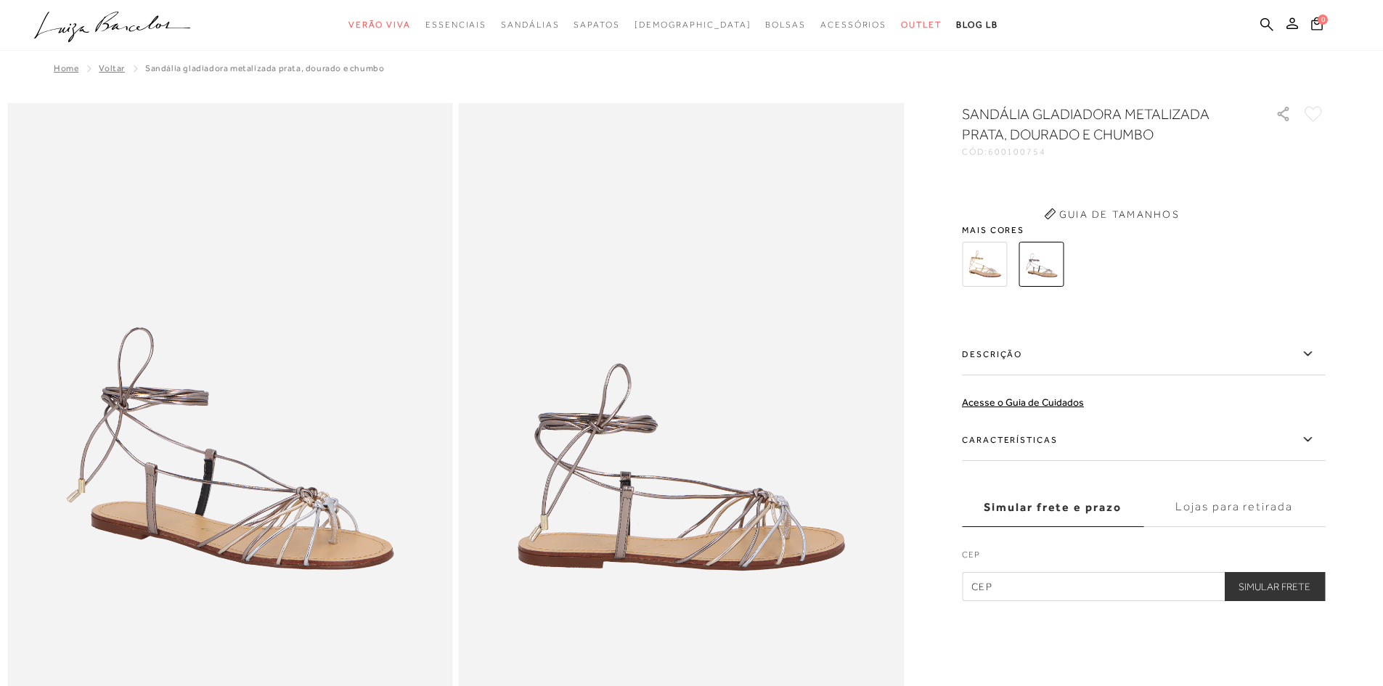
click at [1043, 374] on label "Descrição" at bounding box center [1143, 354] width 363 height 42
click at [0, 0] on input "Descrição" at bounding box center [0, 0] width 0 height 0
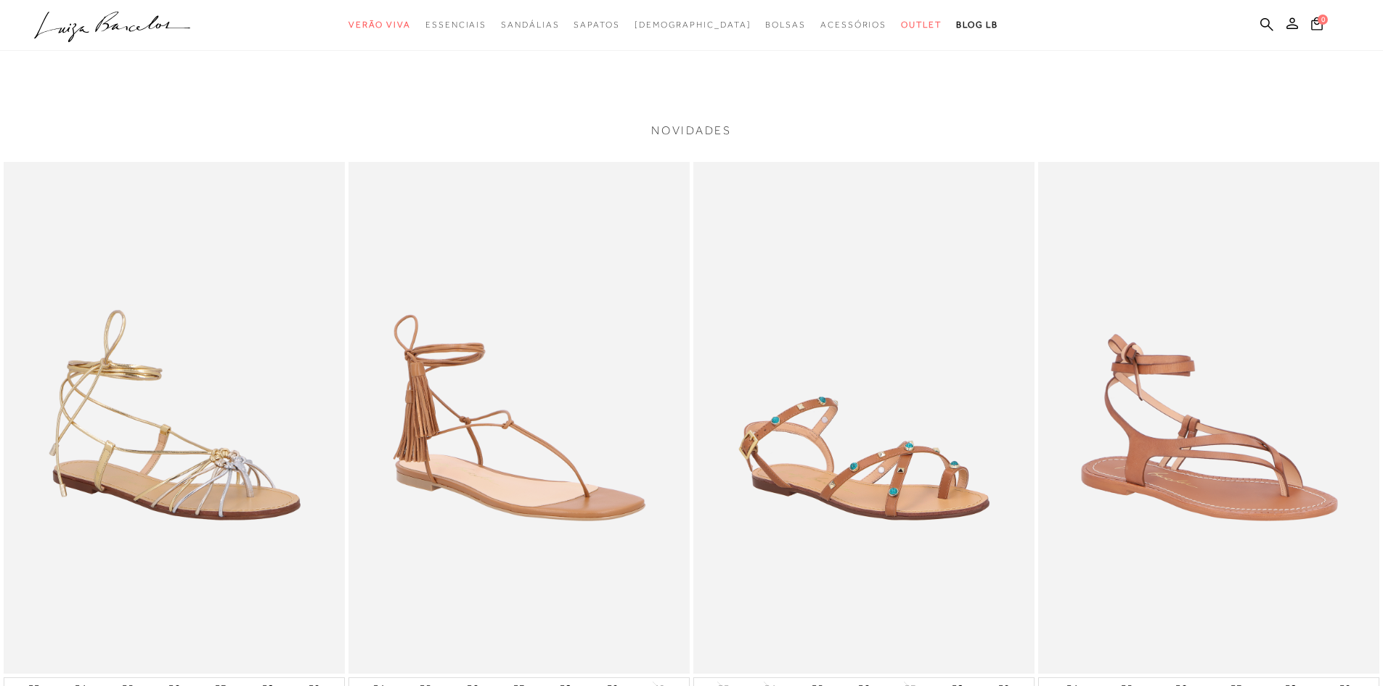
scroll to position [2759, 0]
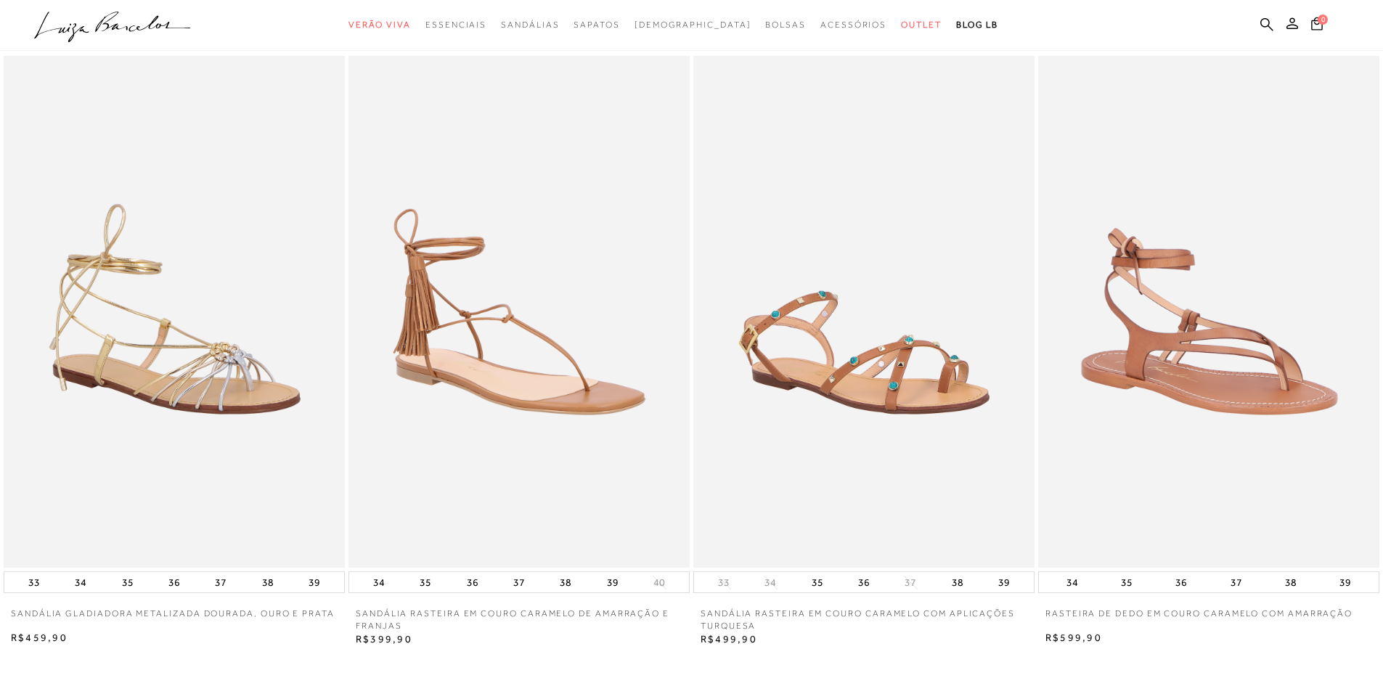
click at [616, 385] on img at bounding box center [518, 312] width 341 height 512
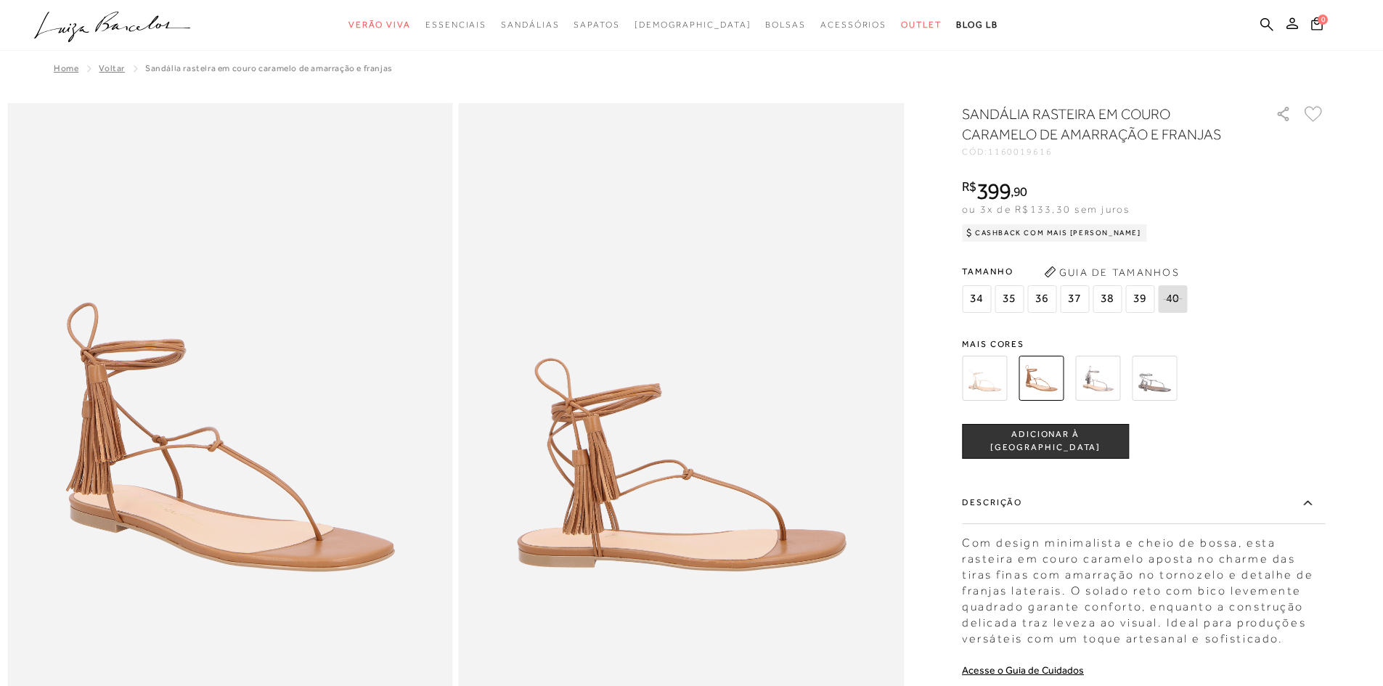
click at [1109, 330] on div "SANDÁLIA RASTEIRA EM COURO CARAMELO DE AMARRAÇÃO E FRANJAS CÓD: 1160019616 × É …" at bounding box center [1143, 486] width 363 height 765
click at [1109, 380] on img at bounding box center [1097, 378] width 45 height 45
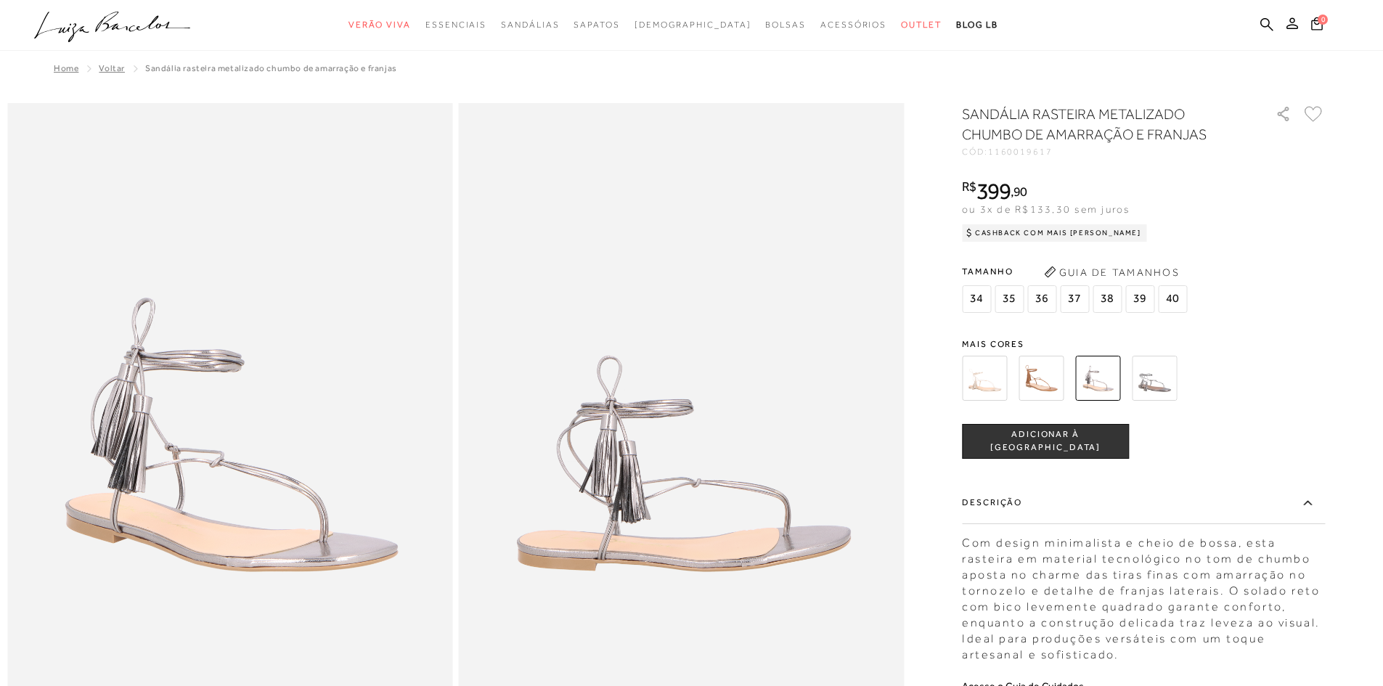
click at [1158, 317] on div "SANDÁLIA RASTEIRA METALIZADO CHUMBO DE AMARRAÇÃO E FRANJAS CÓD: 1160019617 × É …" at bounding box center [1143, 494] width 363 height 781
click at [1130, 366] on div at bounding box center [1126, 378] width 338 height 54
click at [1138, 373] on img at bounding box center [1154, 378] width 45 height 45
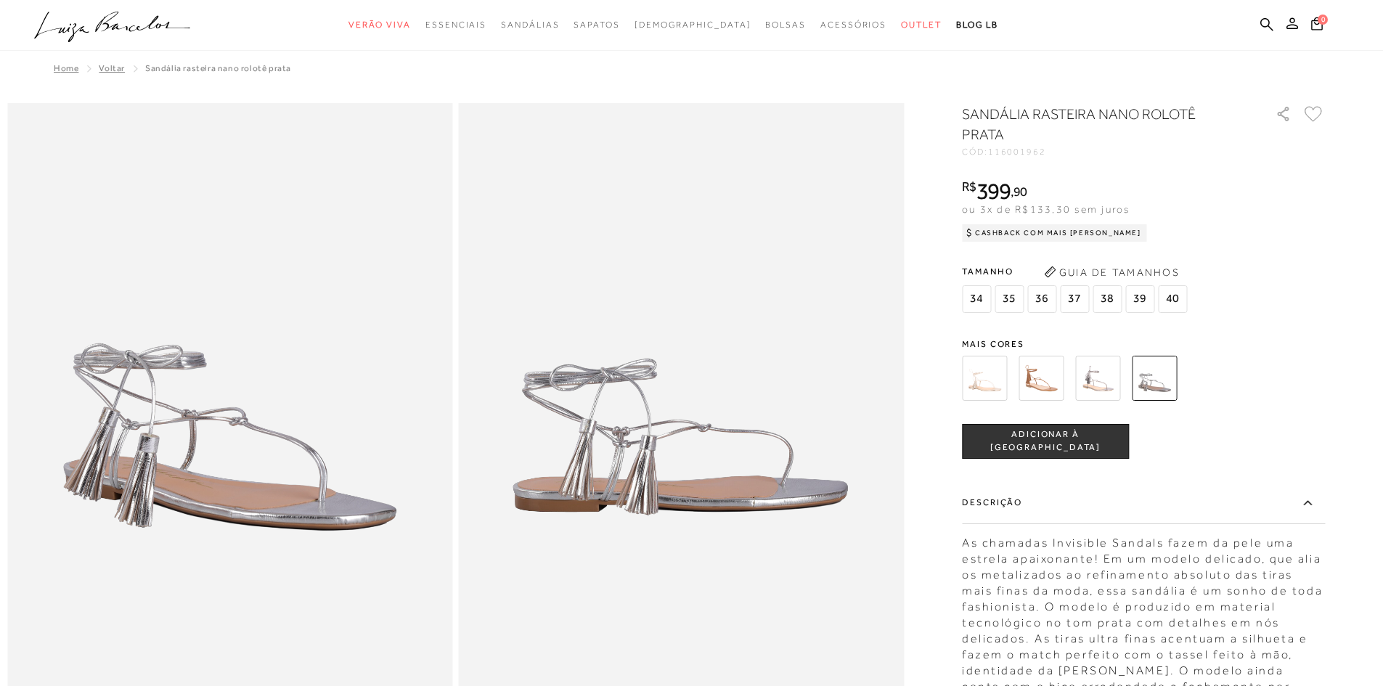
click at [1107, 393] on img at bounding box center [1097, 378] width 45 height 45
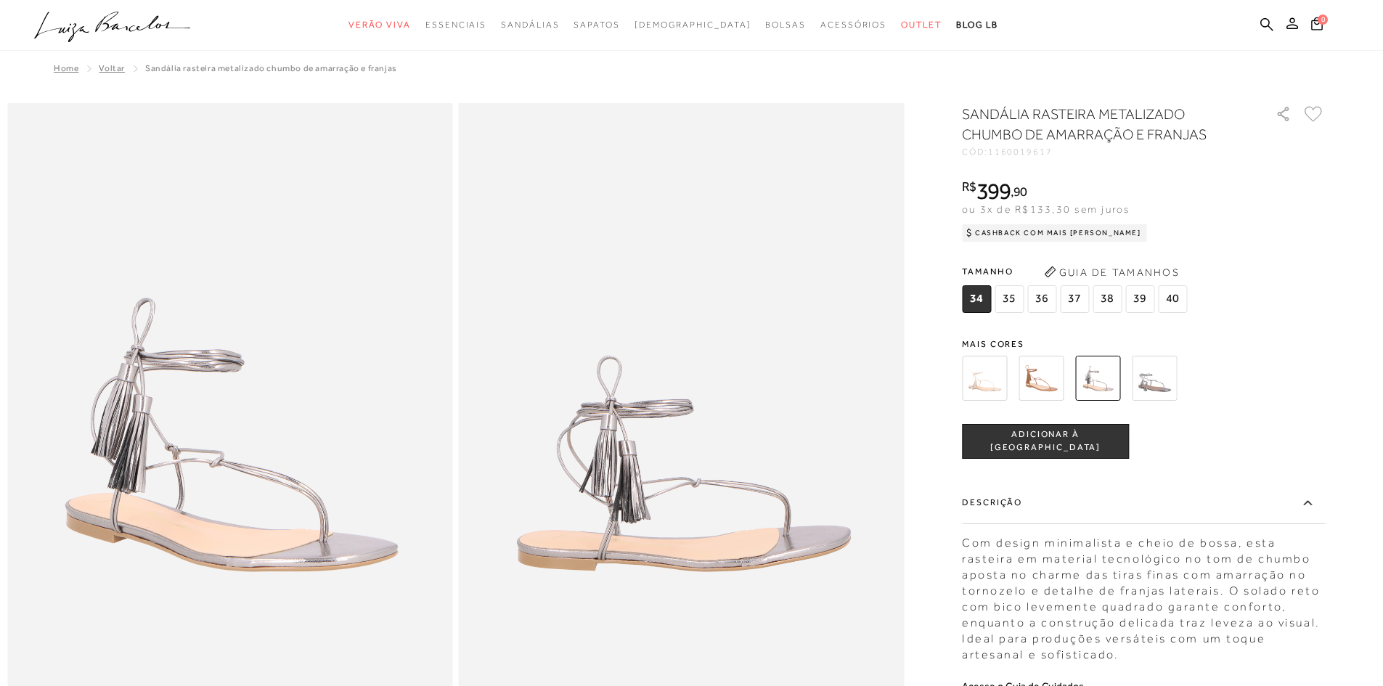
click at [1151, 393] on img at bounding box center [1154, 378] width 45 height 45
click at [1162, 424] on div "tamanho 34 35 36 37 38 39 40 Escolha sua numeração para prosseguir com a sua co…" at bounding box center [1143, 441] width 363 height 35
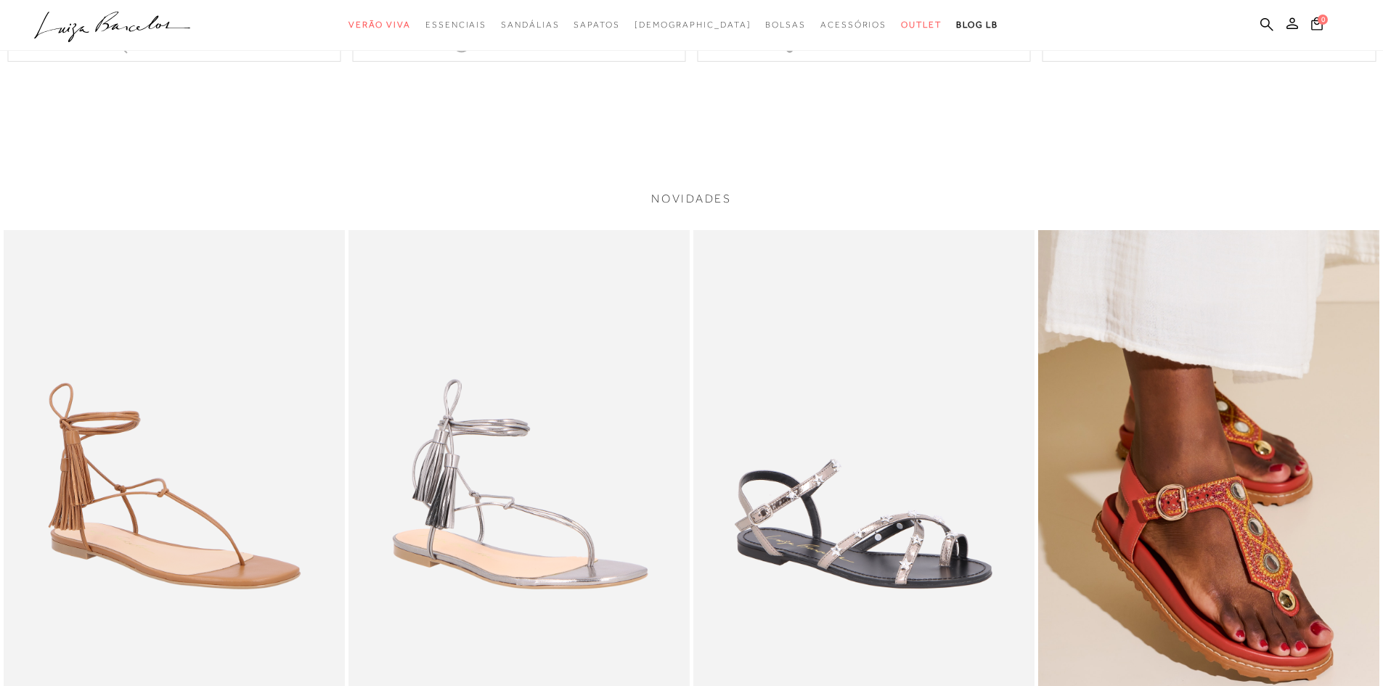
scroll to position [1230, 0]
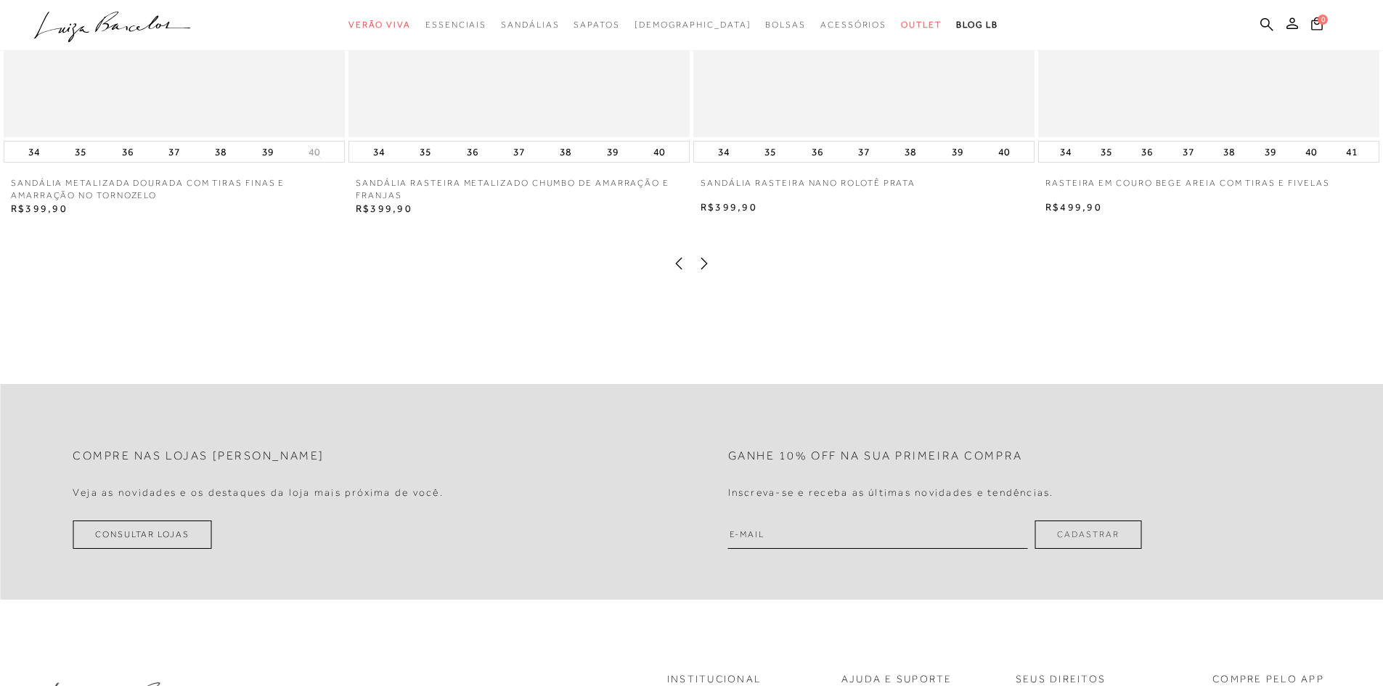
scroll to position [3194, 0]
click at [697, 266] on icon at bounding box center [704, 258] width 15 height 15
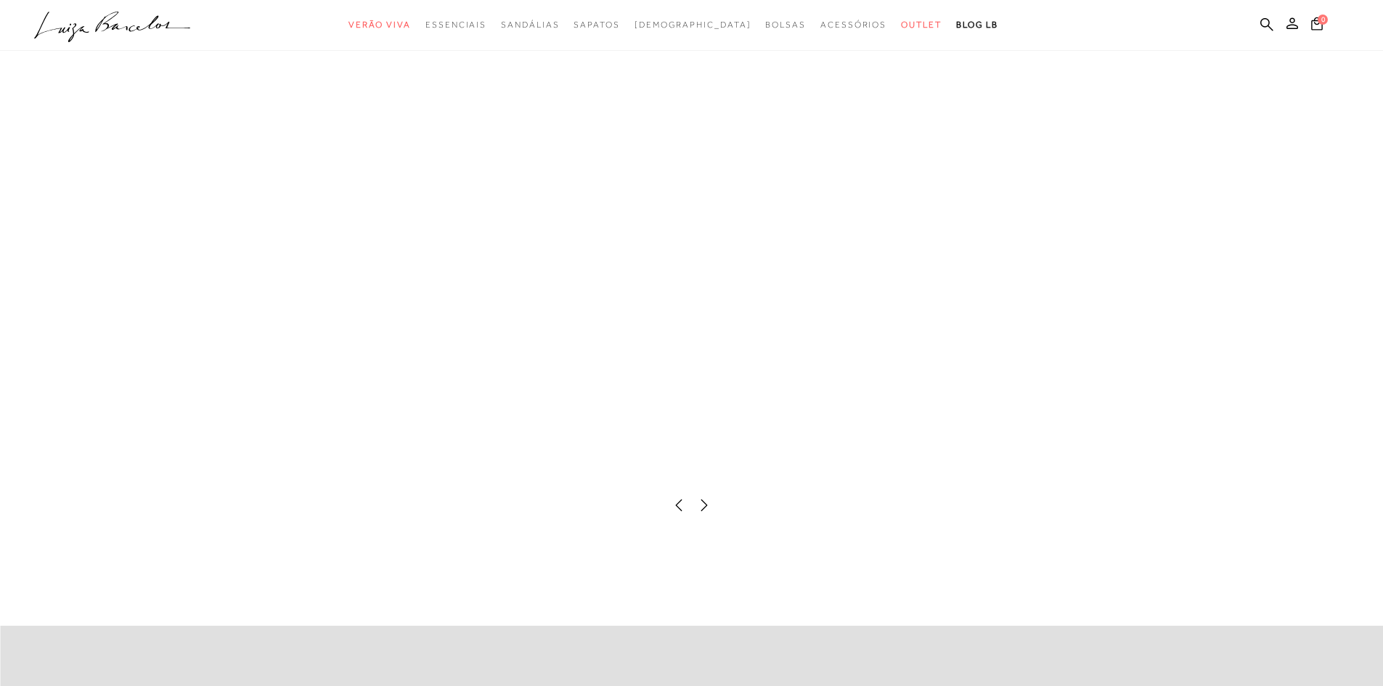
scroll to position [2904, 0]
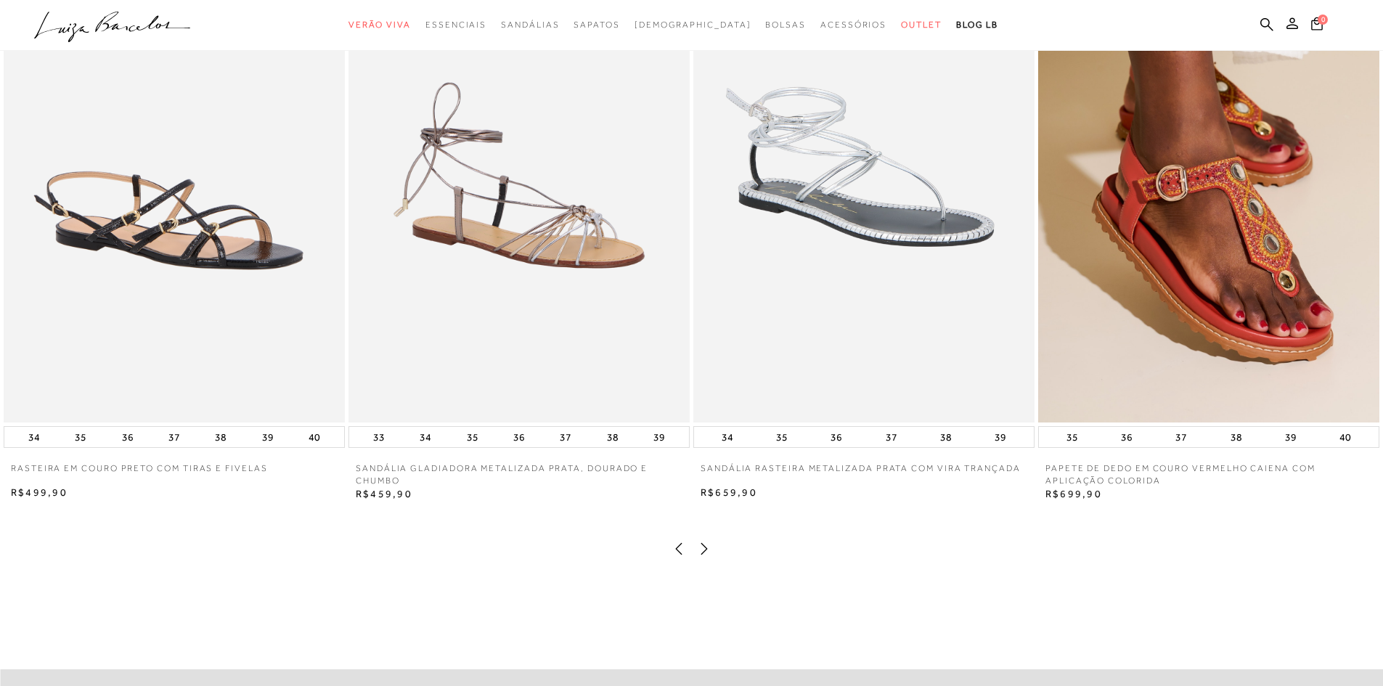
click at [701, 556] on icon at bounding box center [704, 549] width 15 height 15
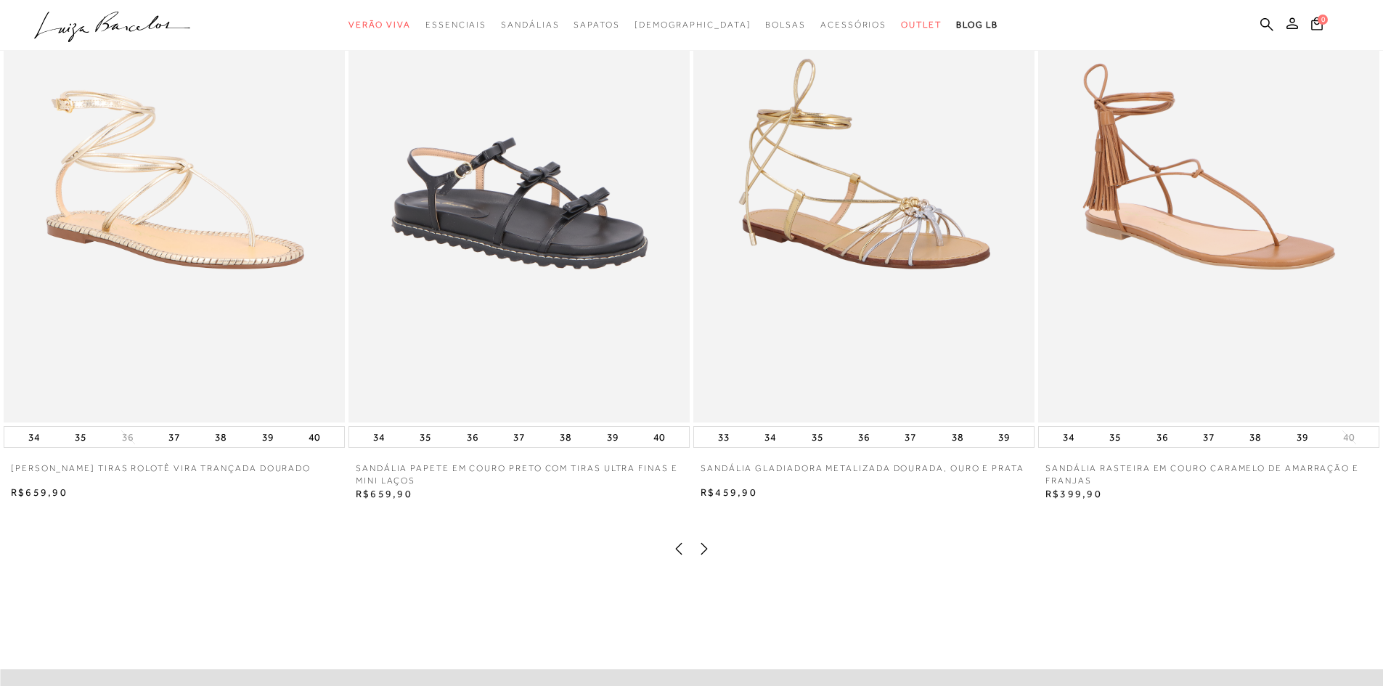
click at [701, 556] on icon at bounding box center [704, 549] width 15 height 15
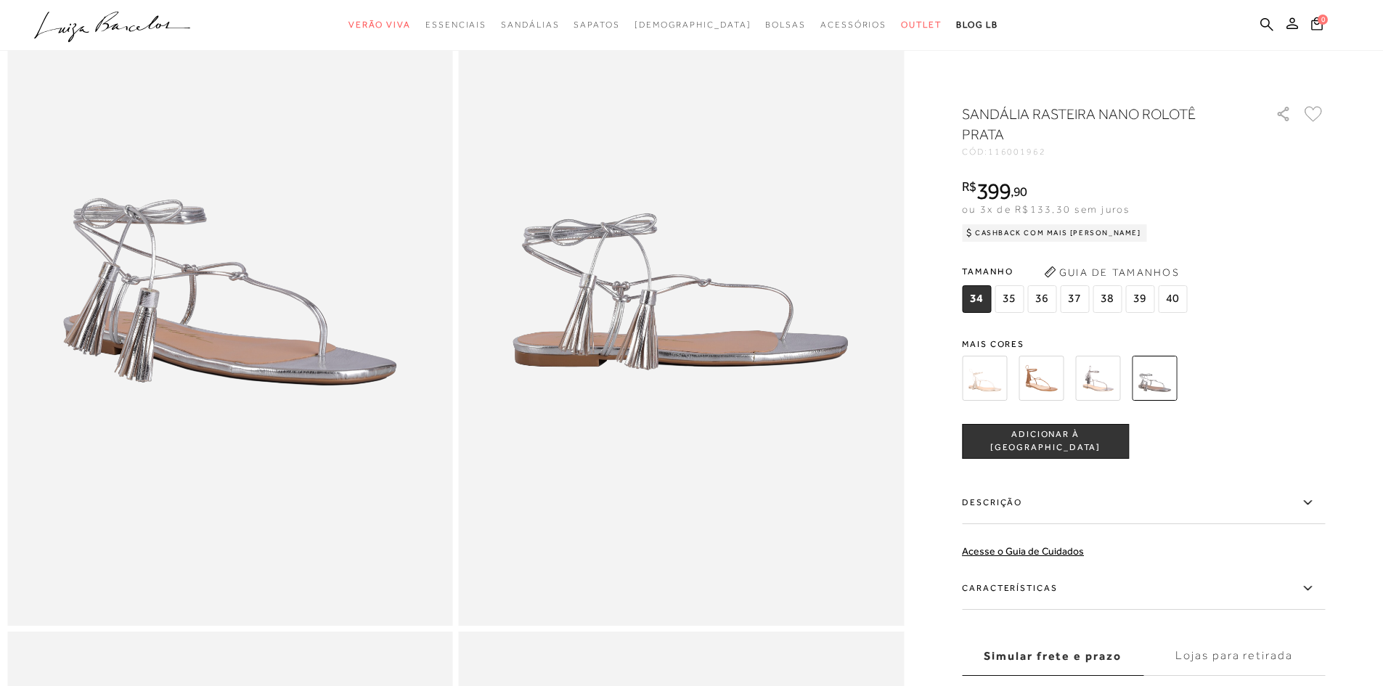
click at [1108, 384] on img at bounding box center [1097, 378] width 45 height 45
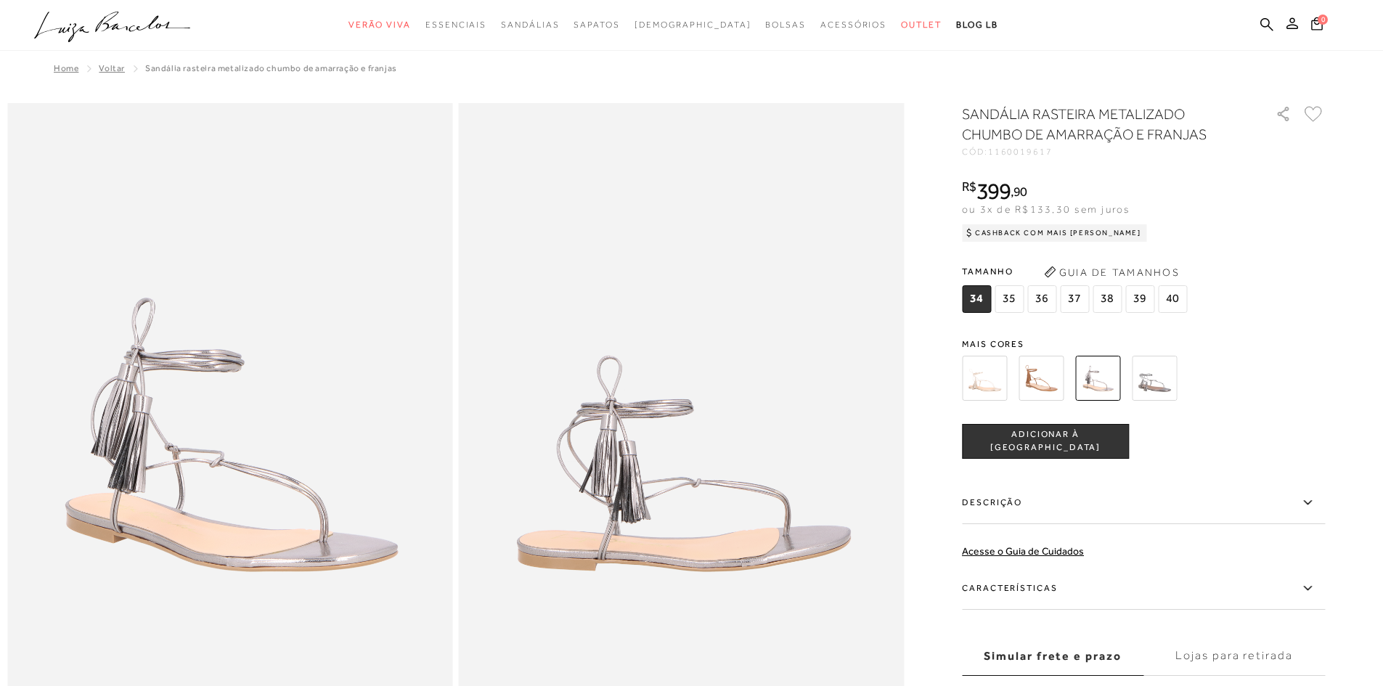
click at [1050, 369] on img at bounding box center [1040, 378] width 45 height 45
click at [1034, 382] on img at bounding box center [1040, 378] width 45 height 45
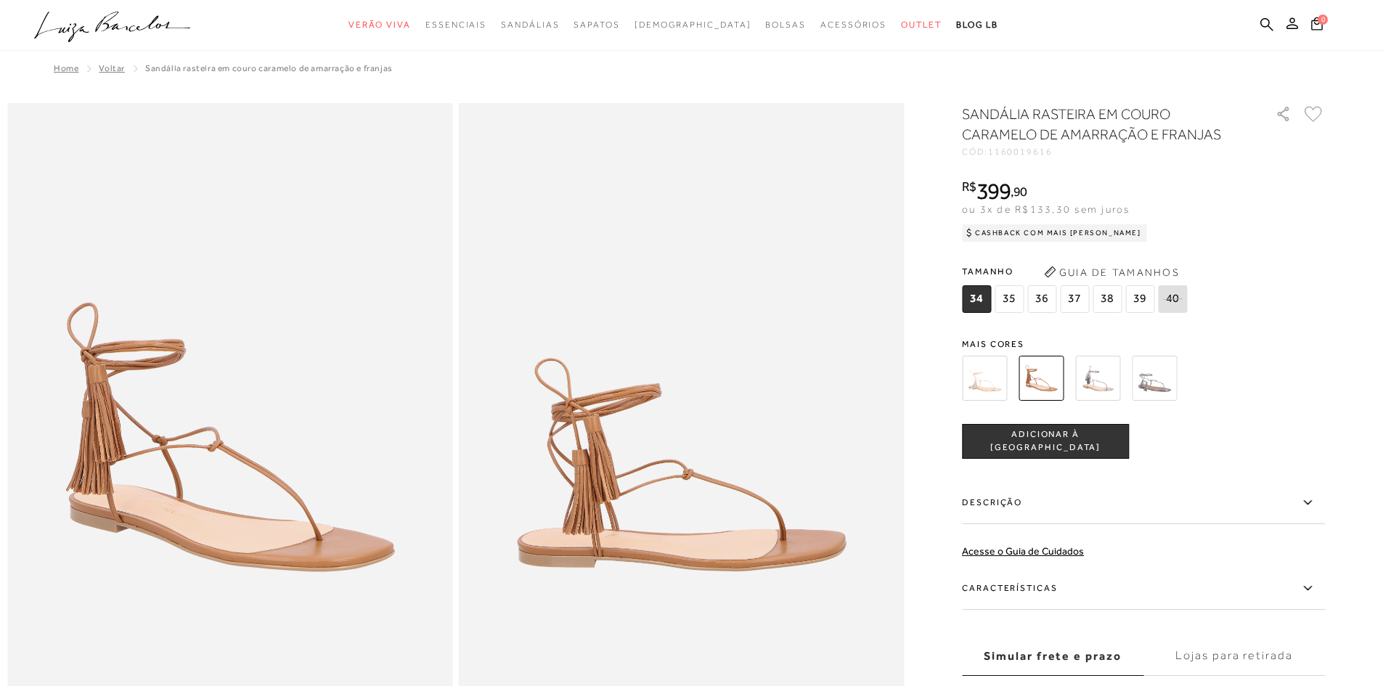
click at [976, 381] on img at bounding box center [984, 378] width 45 height 45
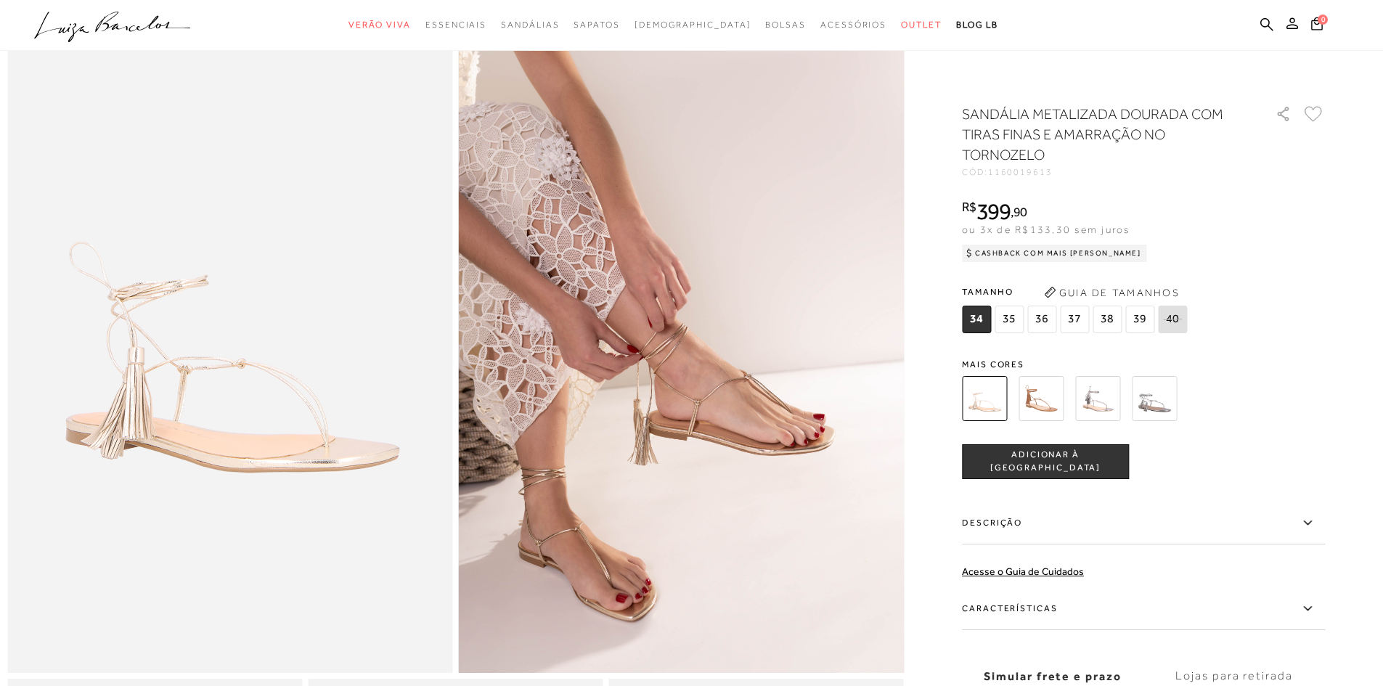
scroll to position [73, 0]
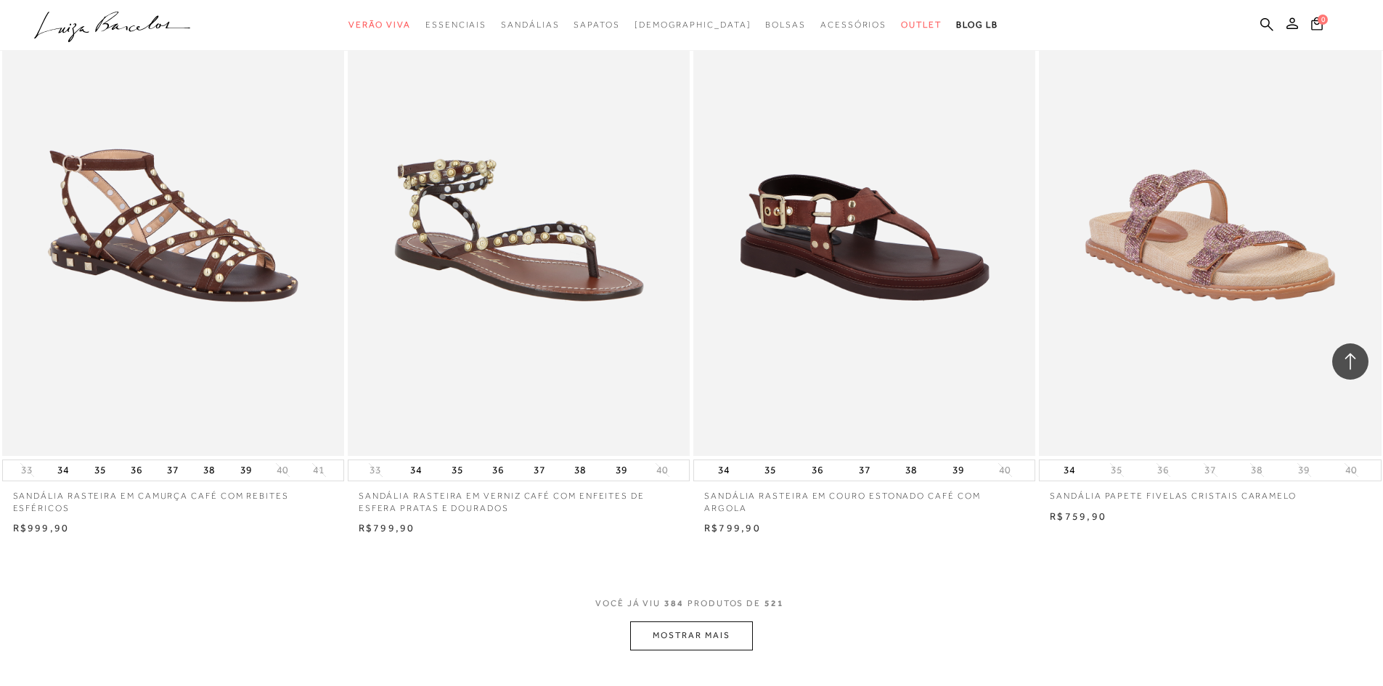
scroll to position [58001, 0]
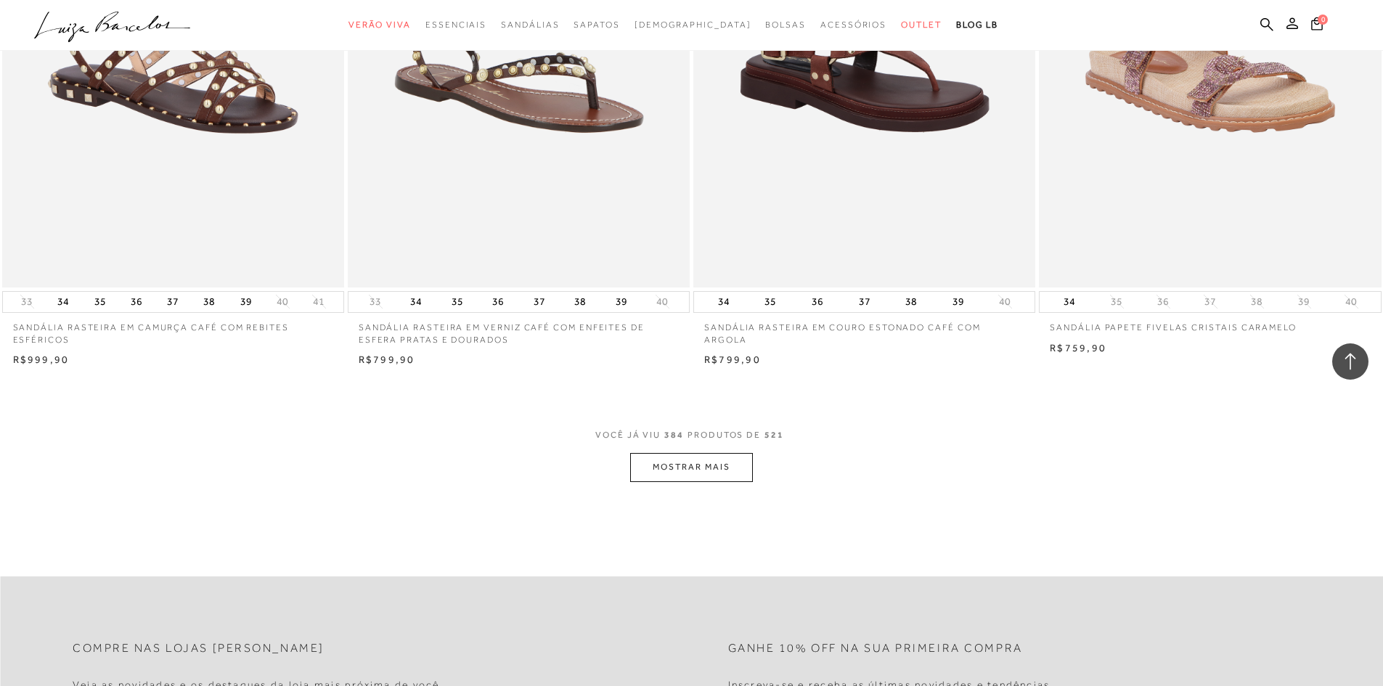
click at [691, 453] on button "MOSTRAR MAIS" at bounding box center [691, 467] width 122 height 28
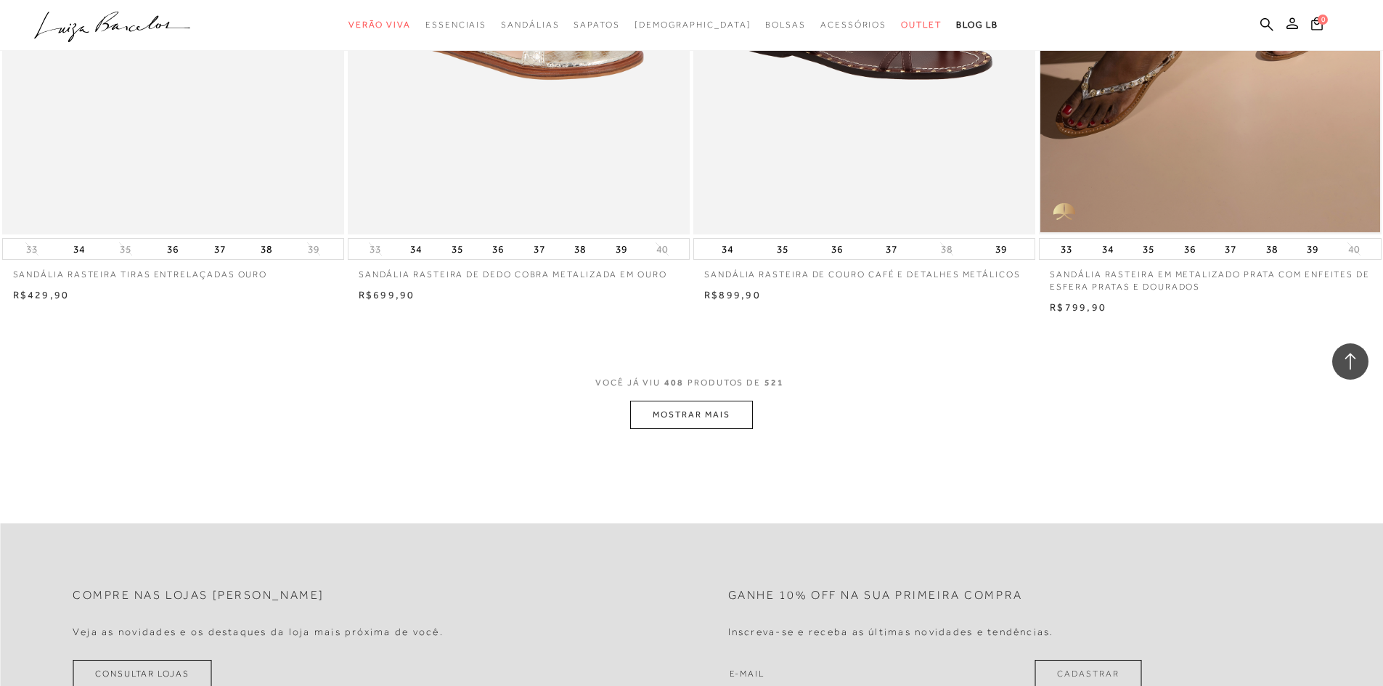
scroll to position [61704, 0]
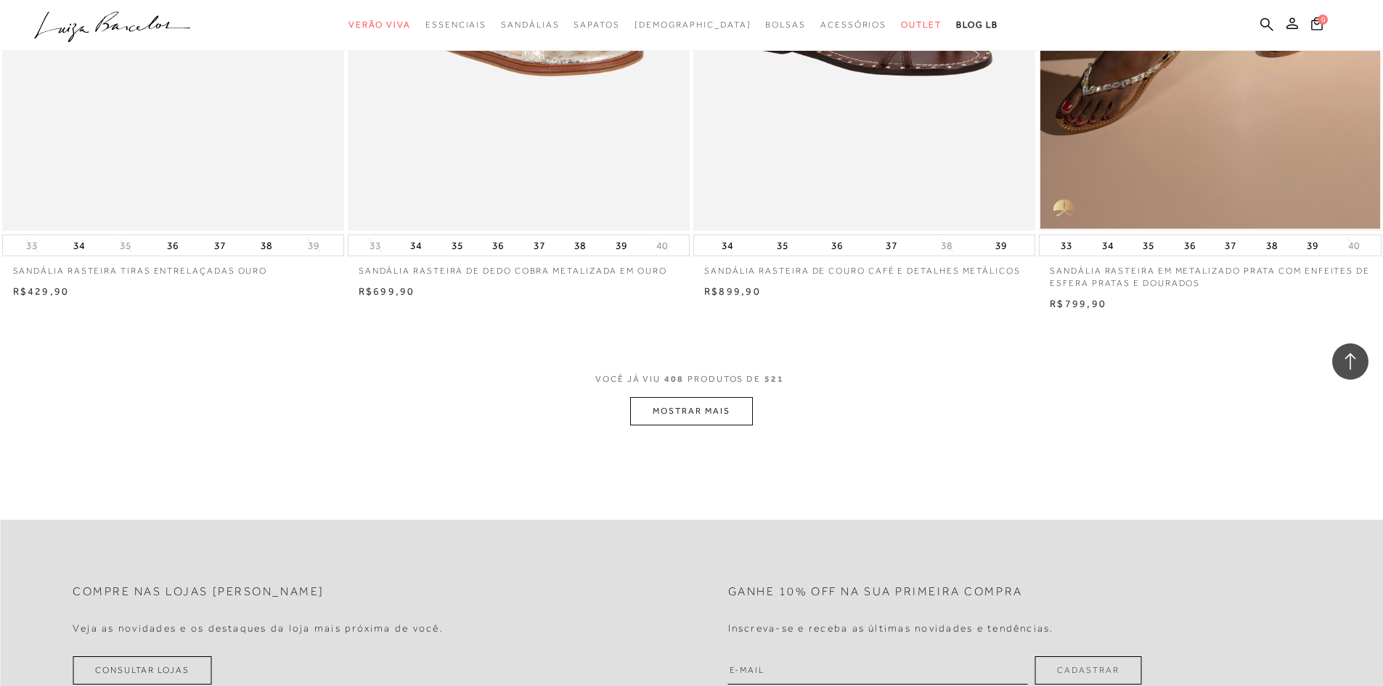
click at [655, 397] on button "MOSTRAR MAIS" at bounding box center [691, 411] width 122 height 28
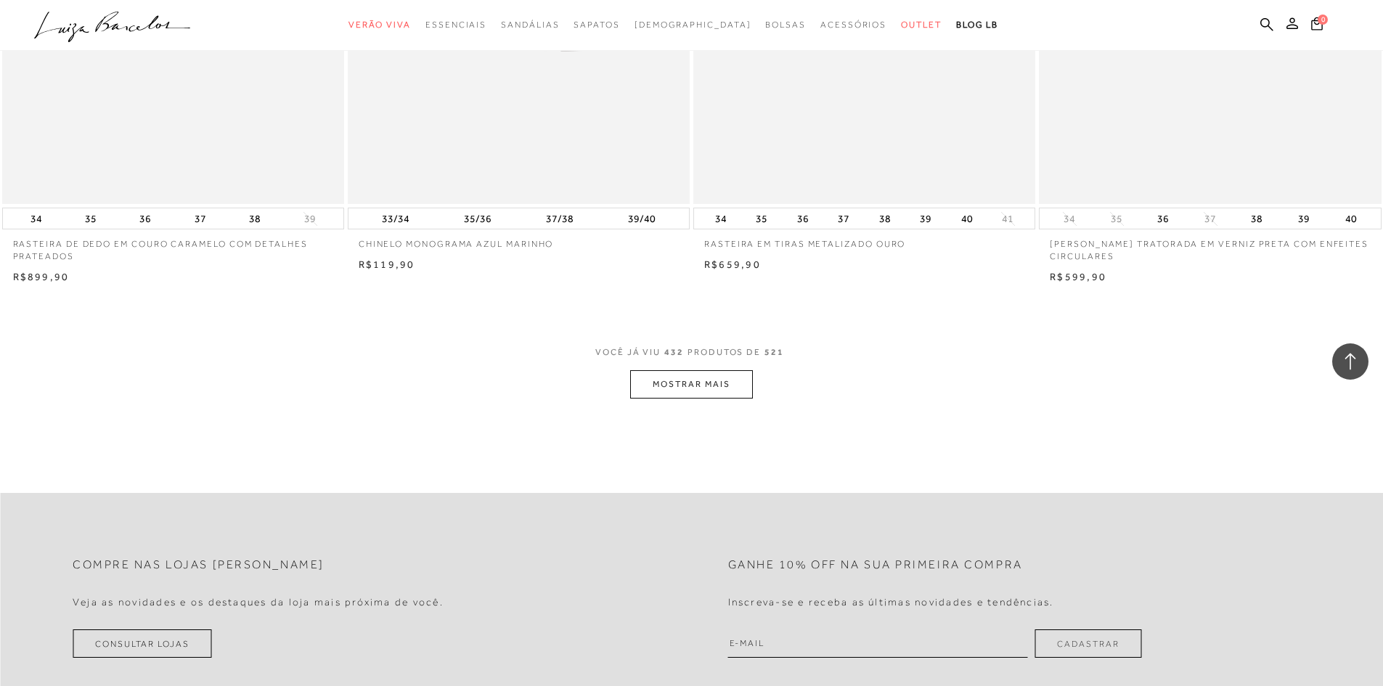
scroll to position [65406, 0]
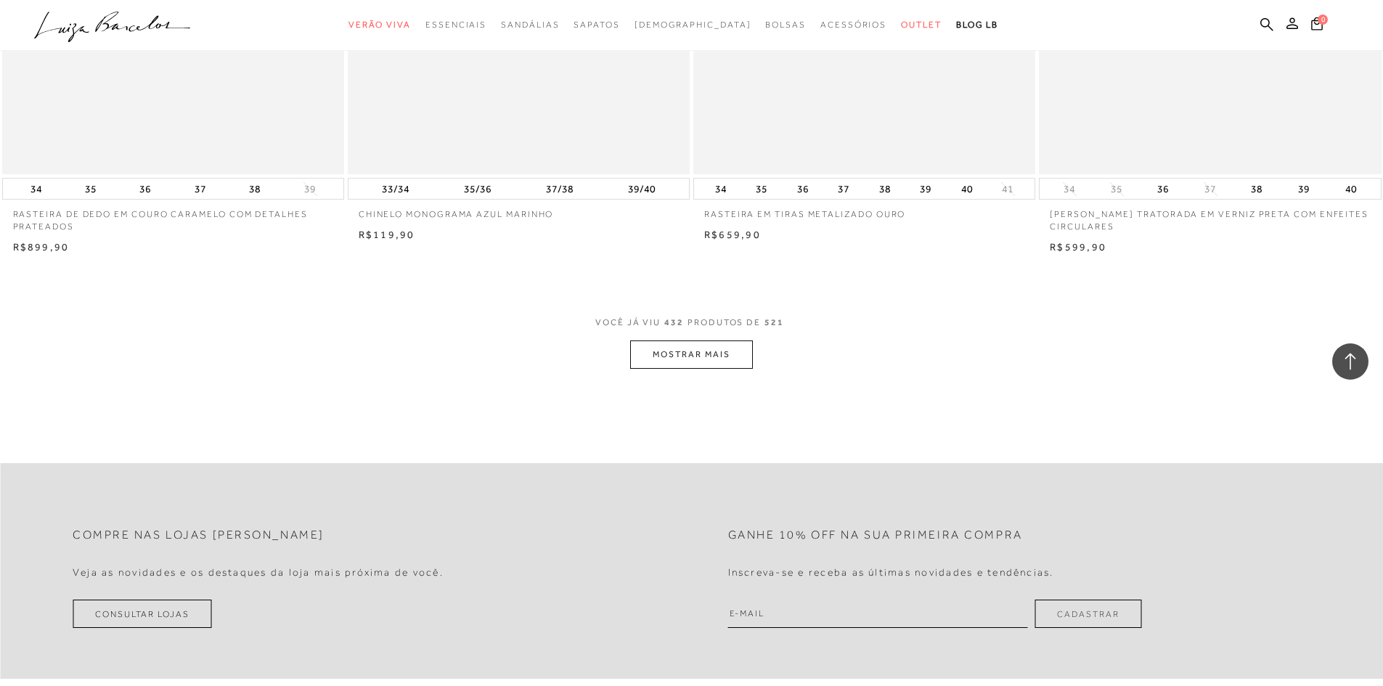
click at [710, 340] on button "MOSTRAR MAIS" at bounding box center [691, 354] width 122 height 28
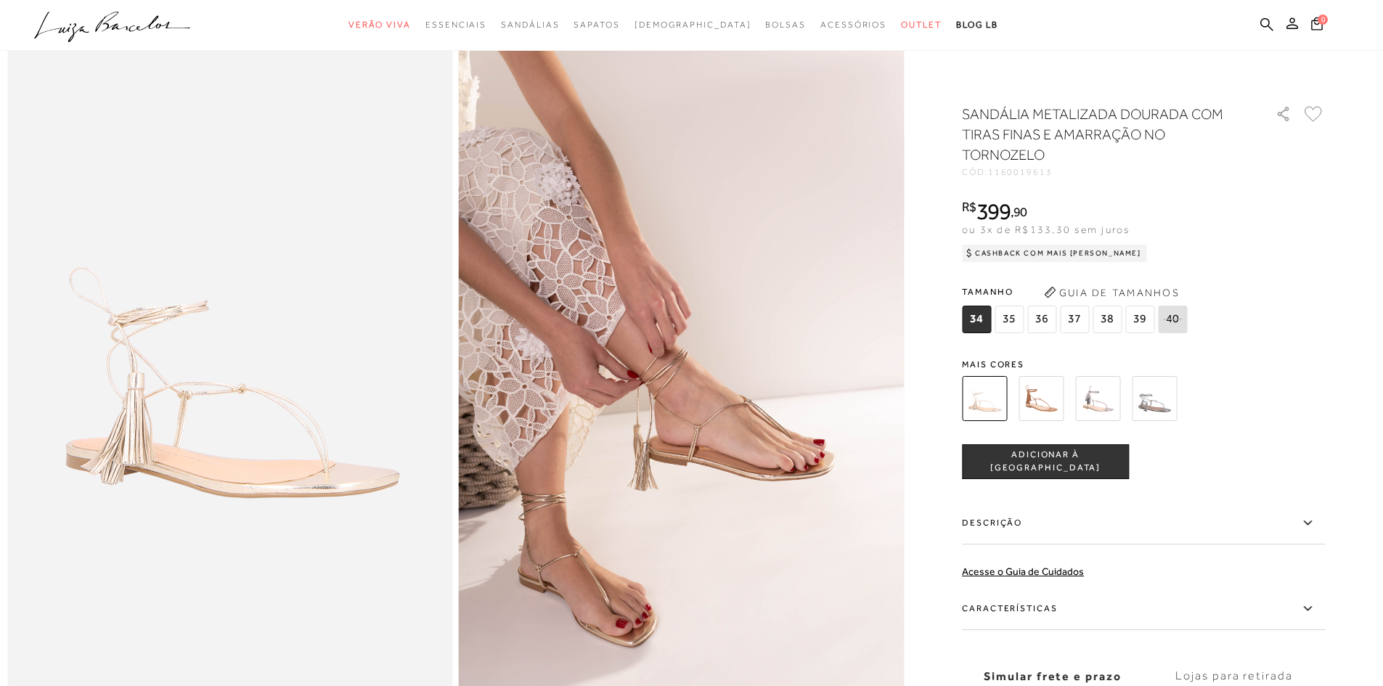
click at [1097, 407] on img at bounding box center [1097, 398] width 45 height 45
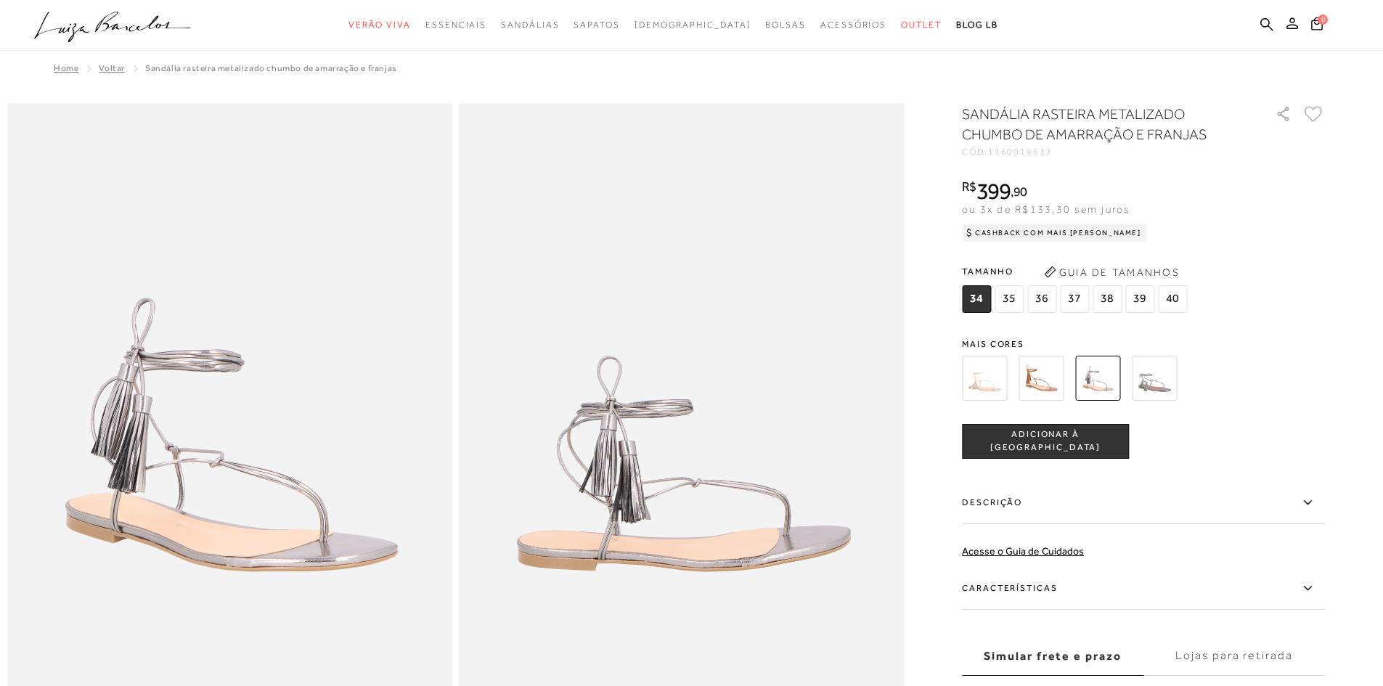
click at [980, 389] on img at bounding box center [984, 378] width 45 height 45
